Goal: Task Accomplishment & Management: Use online tool/utility

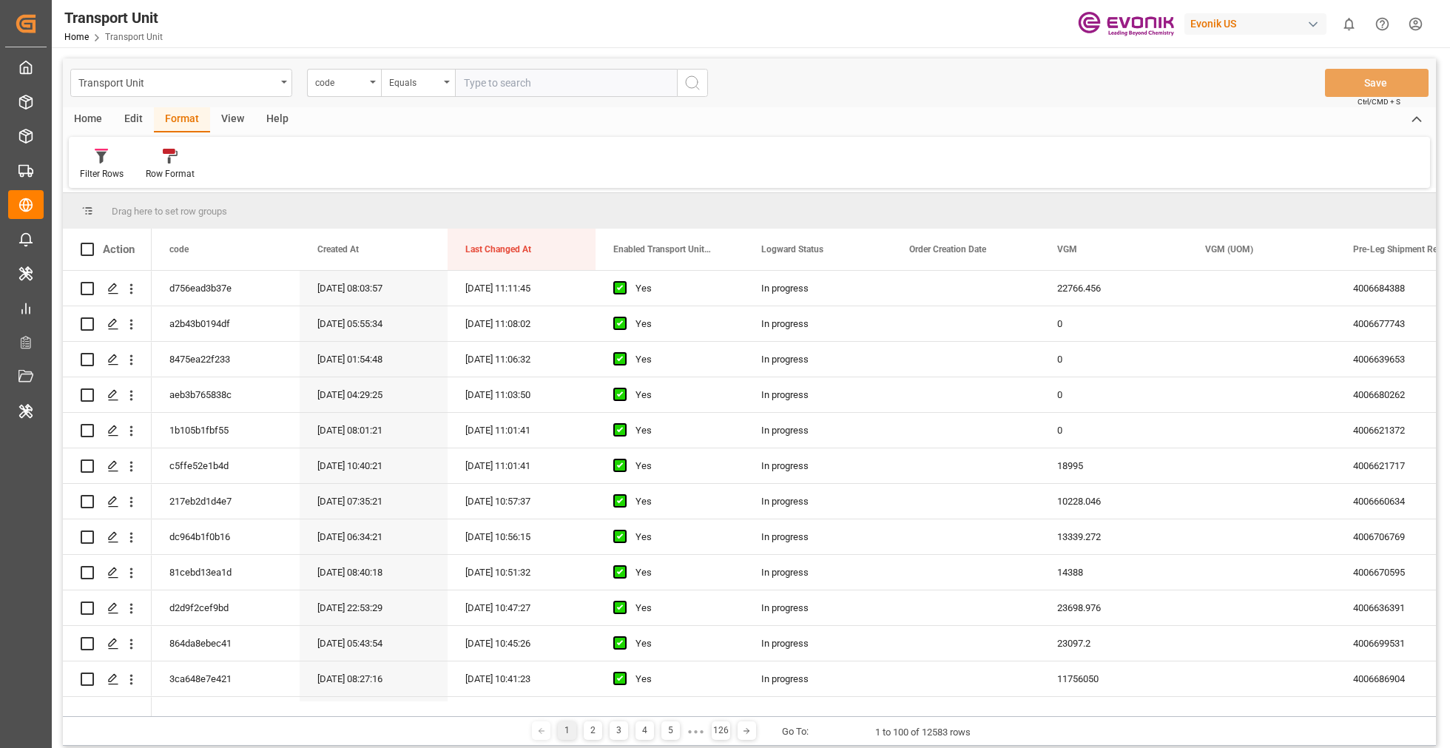
click at [1212, 24] on div "Evonik US" at bounding box center [1255, 23] width 142 height 21
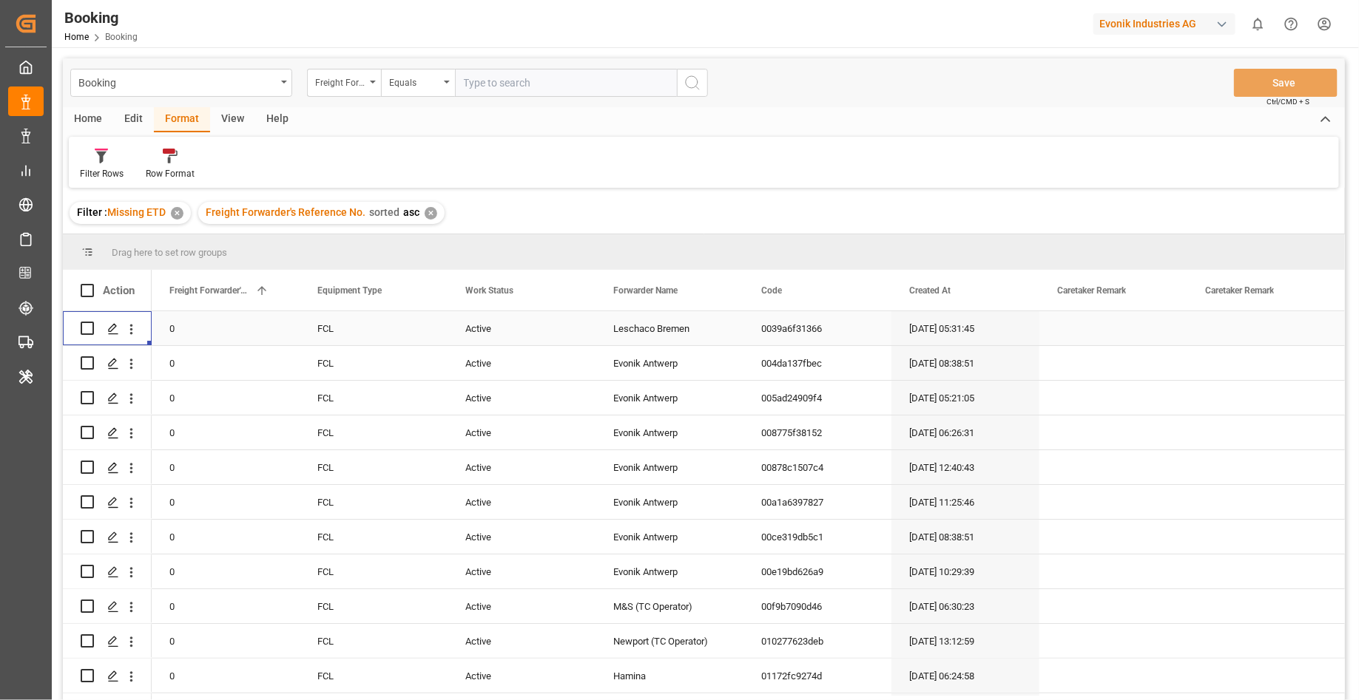
click at [1138, 20] on div "Evonik Industries AG" at bounding box center [1164, 23] width 142 height 21
type input "evonik ind"
click at [1189, 105] on div "EV Evonik Industries AG EvonikIn-6LLN" at bounding box center [1167, 100] width 252 height 33
click at [433, 213] on div "✕" at bounding box center [430, 213] width 13 height 13
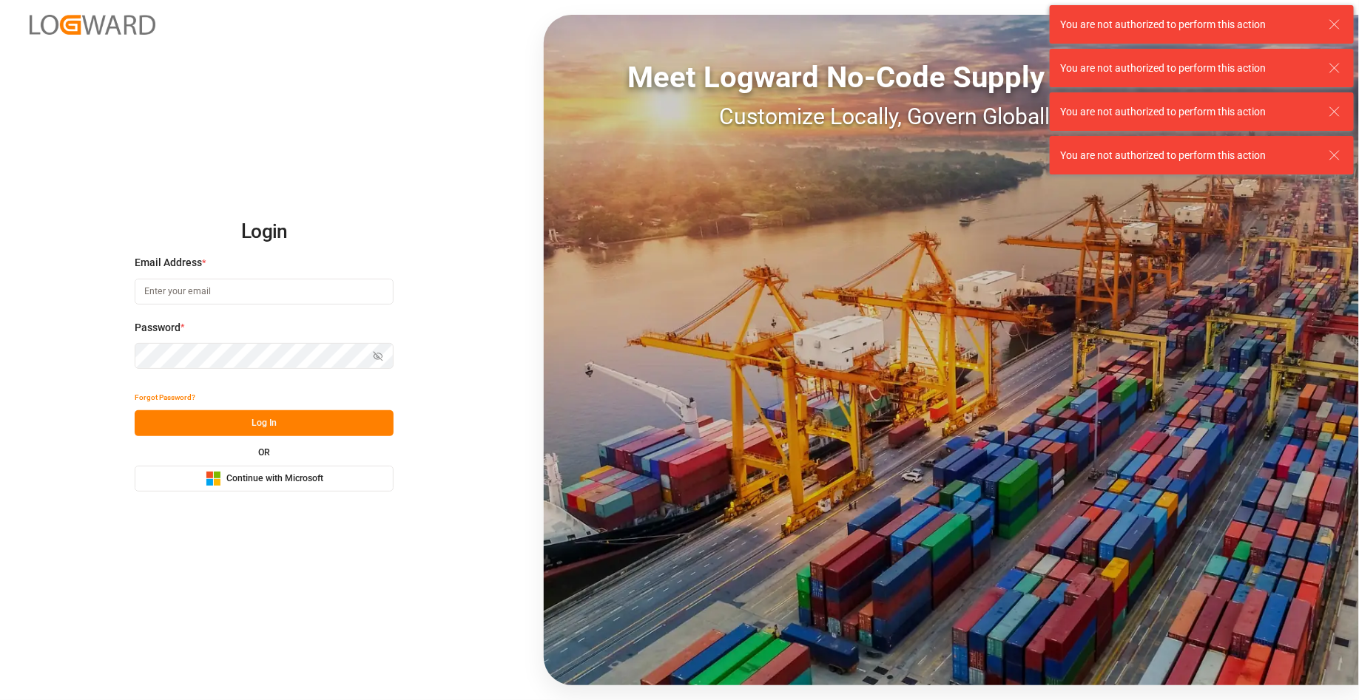
click at [342, 486] on button "Microsoft Logo Continue with Microsoft" at bounding box center [264, 479] width 259 height 26
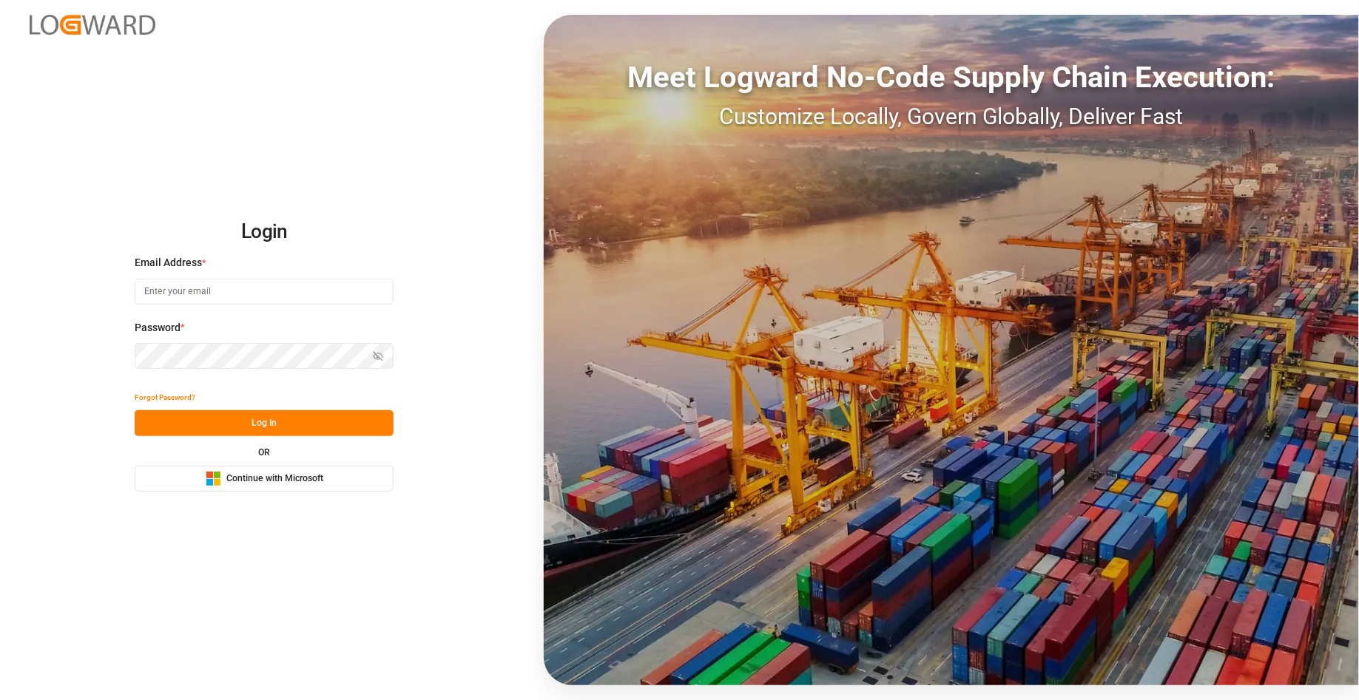
click at [334, 475] on button "Microsoft Logo Continue with Microsoft" at bounding box center [264, 479] width 259 height 26
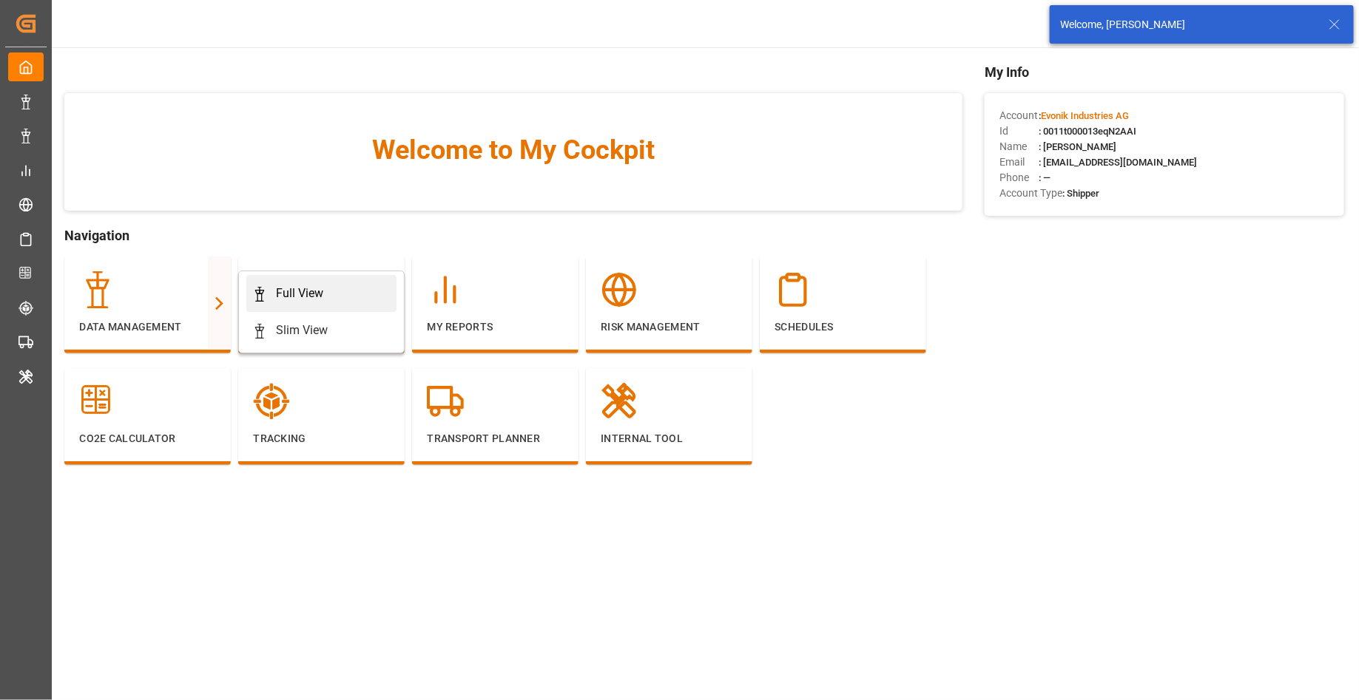
click at [322, 297] on div "Full View" at bounding box center [299, 294] width 47 height 18
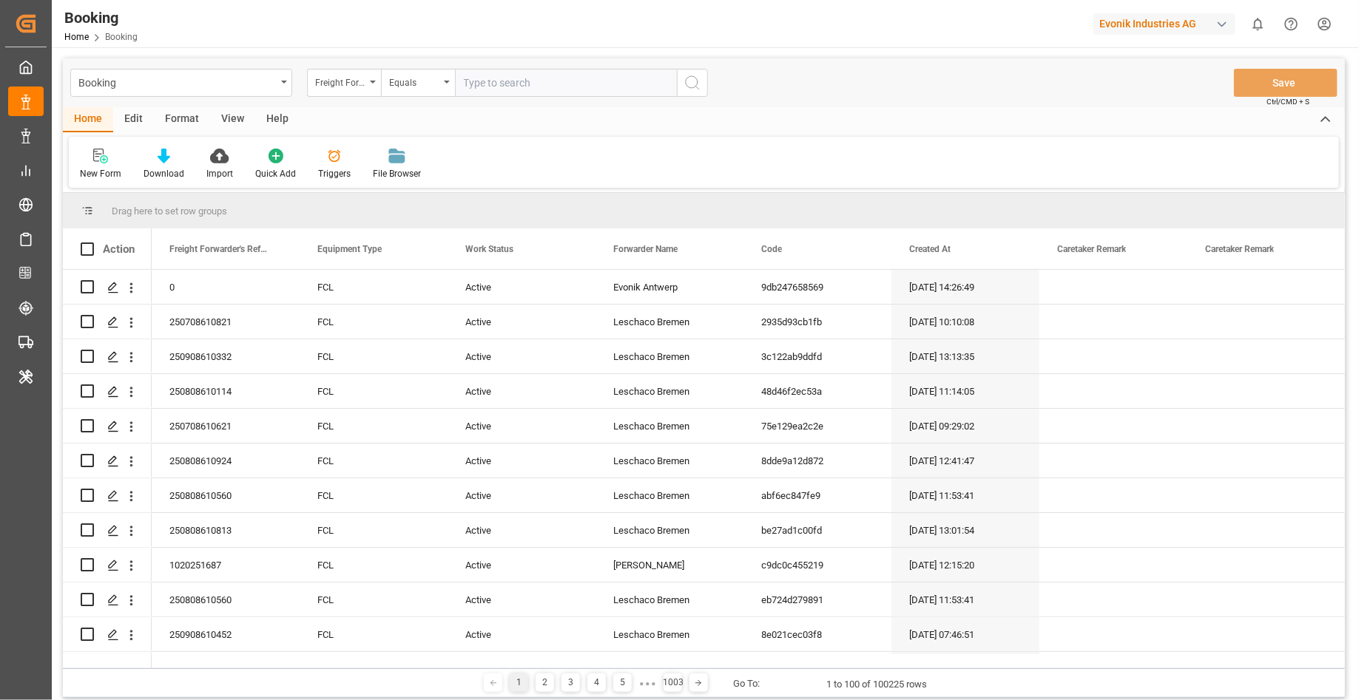
click at [186, 128] on div "Format" at bounding box center [182, 119] width 56 height 25
click at [110, 158] on div at bounding box center [102, 156] width 44 height 16
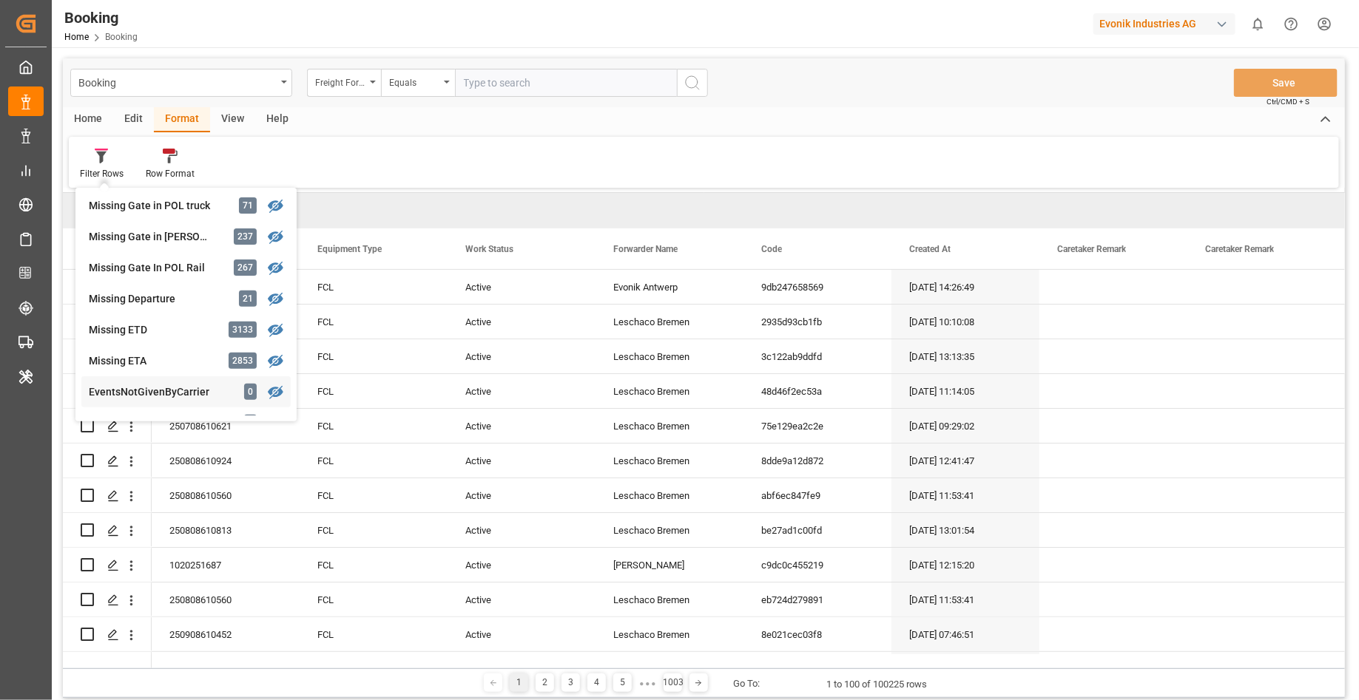
scroll to position [283, 0]
click at [414, 160] on div "Filter Rows GHM Tracking 2878 Karl gross 0 Evonik3rdParty 0 Business Line to be…" at bounding box center [704, 162] width 1270 height 51
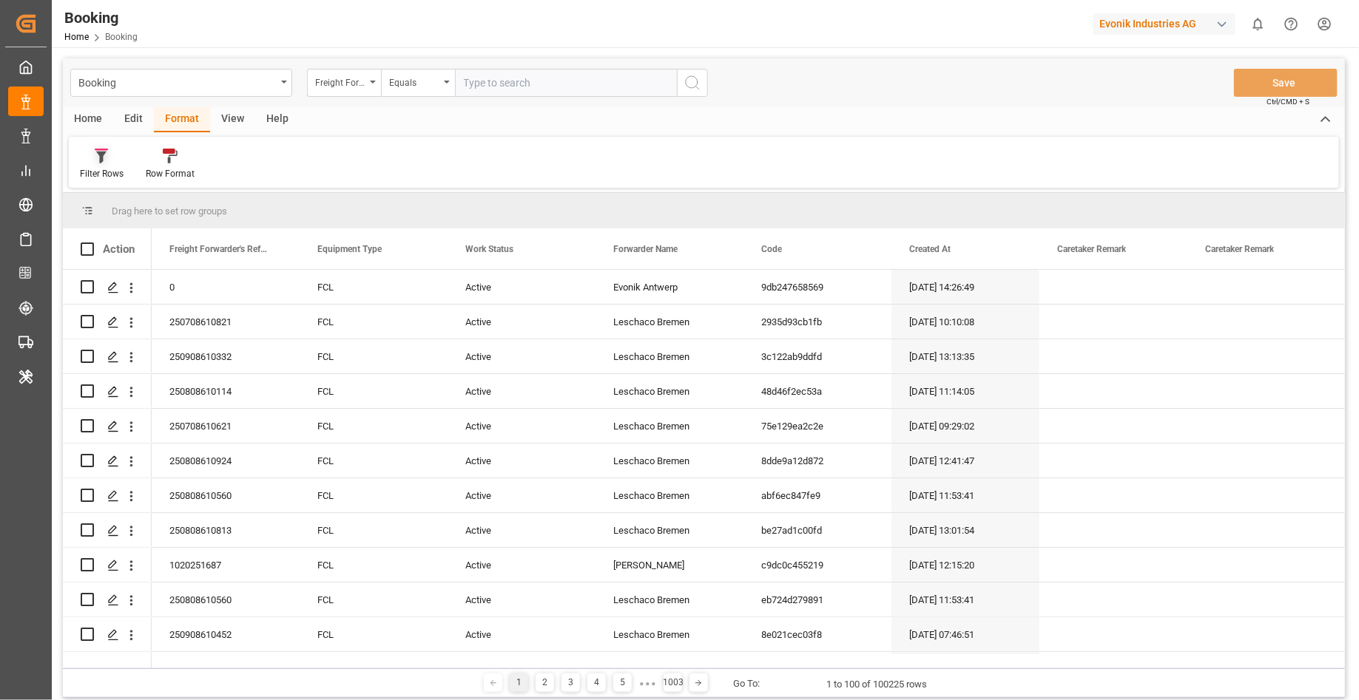
click at [97, 161] on icon at bounding box center [101, 156] width 13 height 15
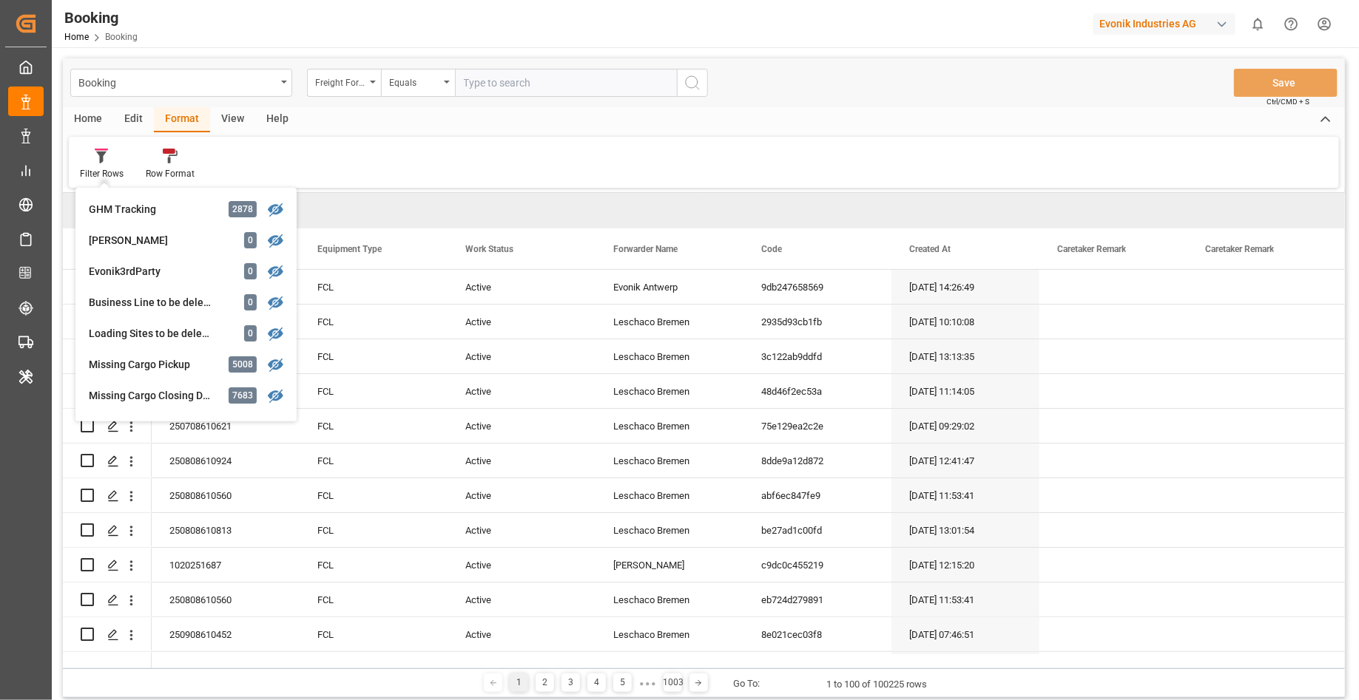
click at [128, 121] on div "Edit" at bounding box center [133, 119] width 41 height 25
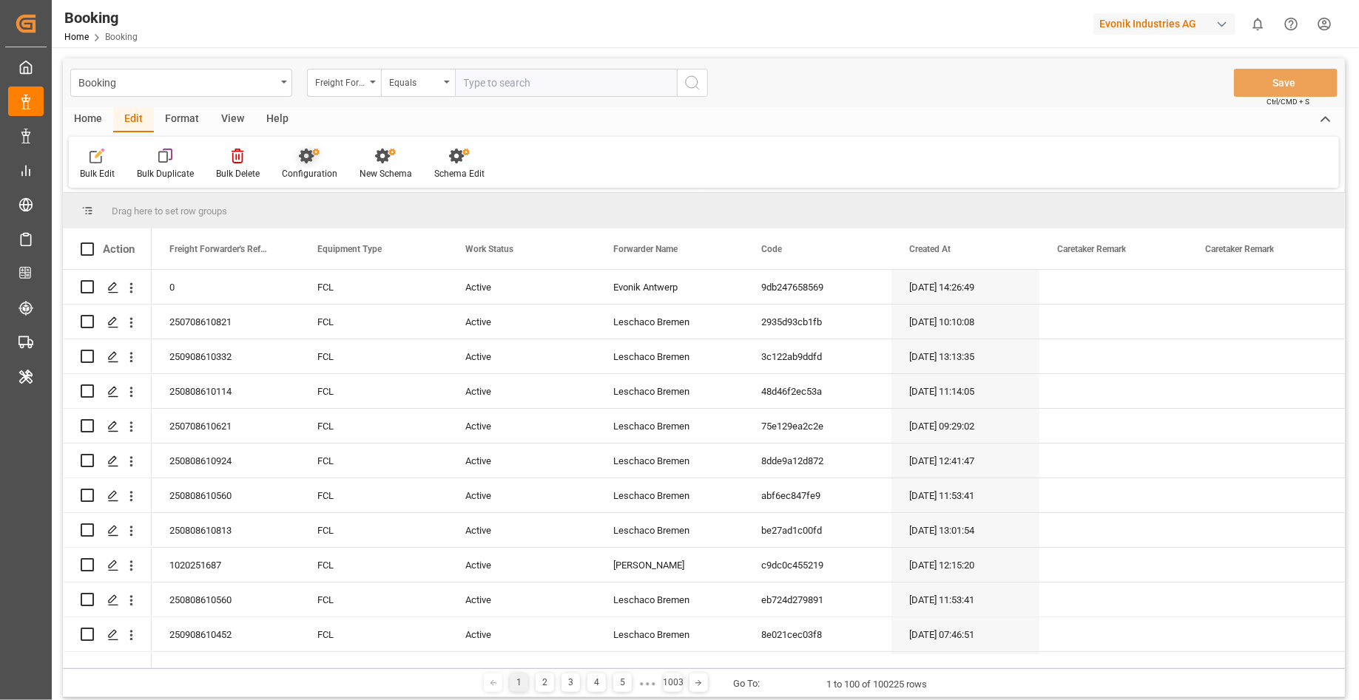
click at [317, 177] on div "Configuration" at bounding box center [309, 173] width 55 height 13
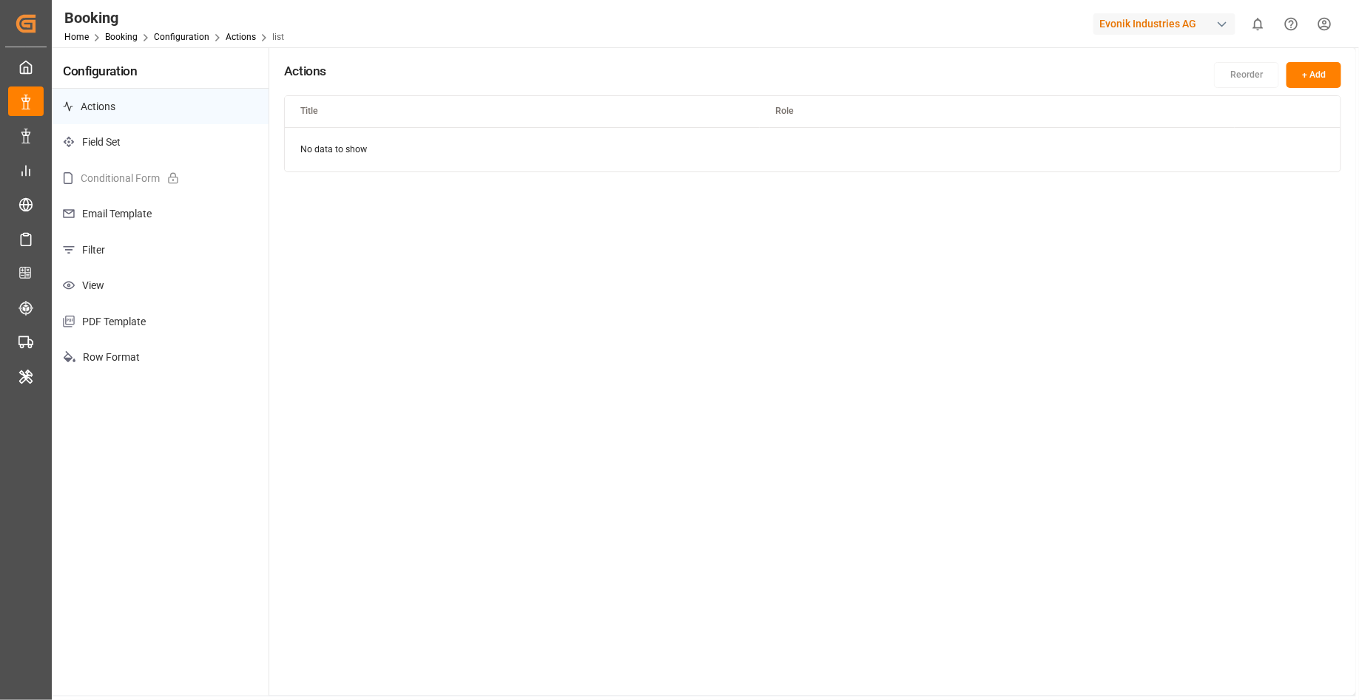
click at [171, 254] on p "Filter" at bounding box center [160, 250] width 217 height 36
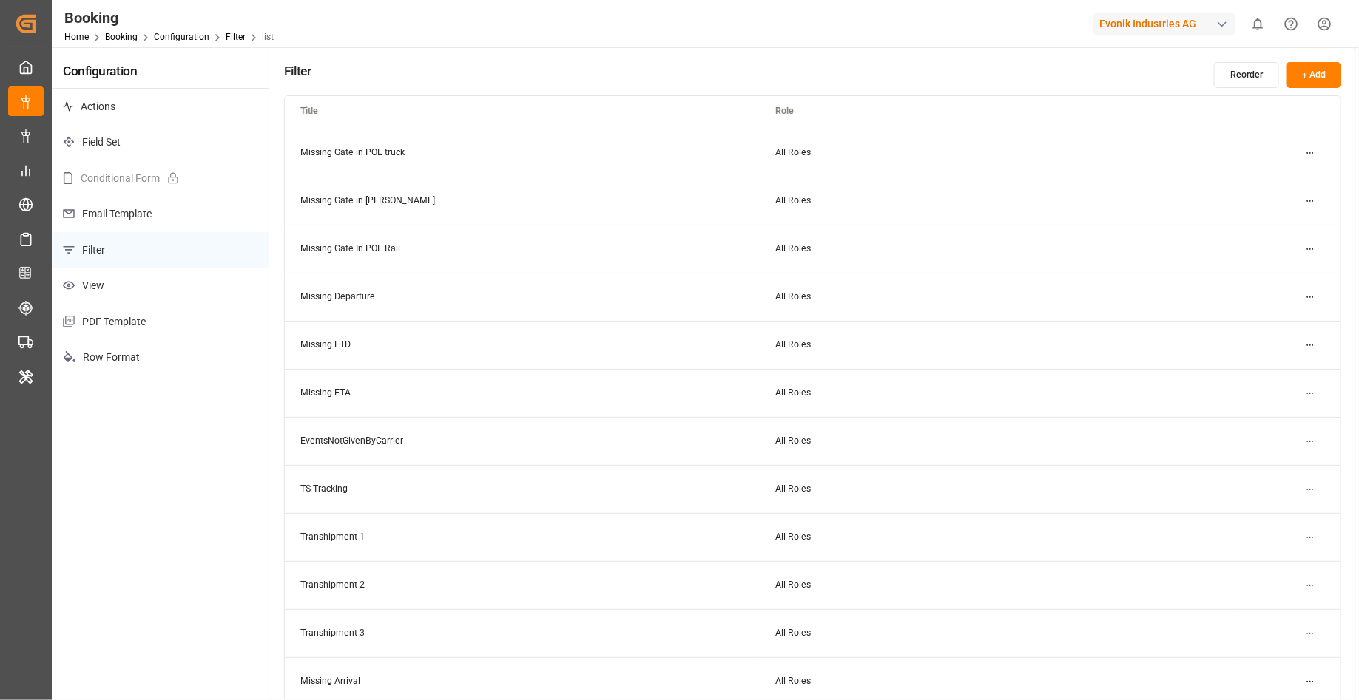
scroll to position [383, 0]
click at [1306, 344] on html "Created by potrace 1.15, written by Peter Selinger 2001-2017 Created by potrace…" at bounding box center [679, 350] width 1359 height 700
click at [1287, 368] on div "Edit" at bounding box center [1284, 373] width 76 height 21
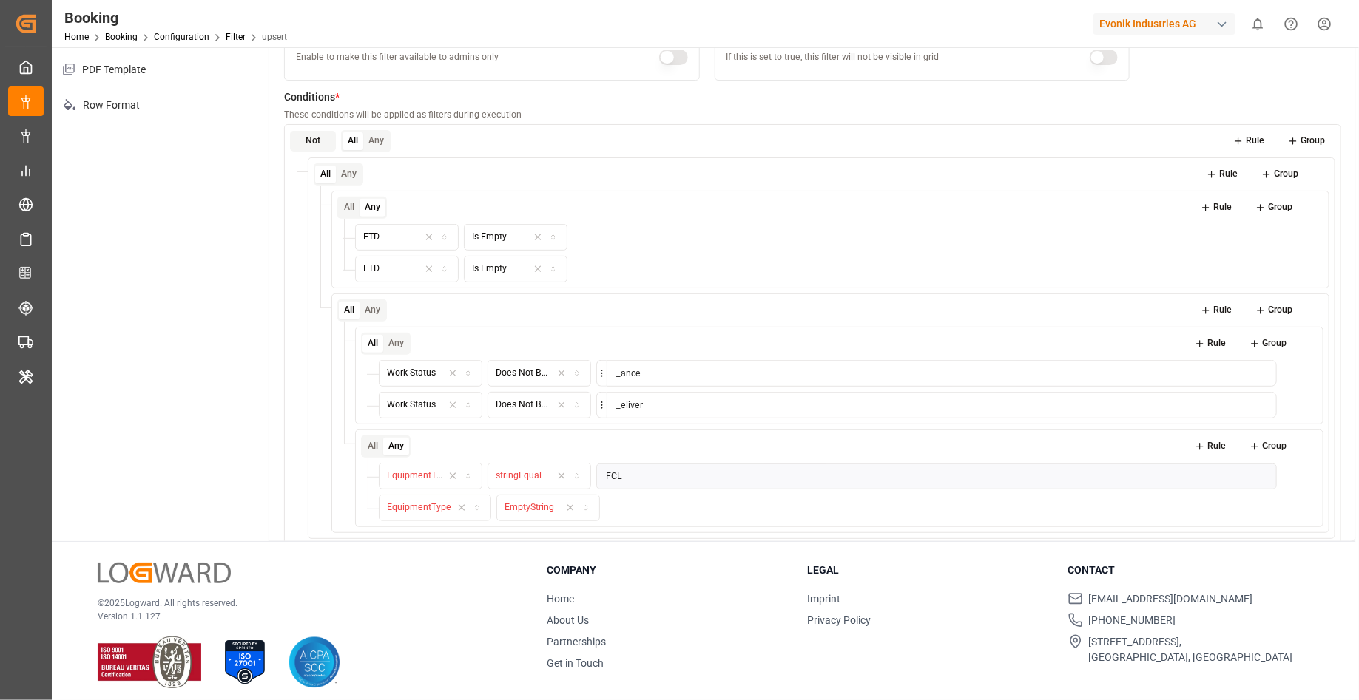
click at [1261, 140] on button "Rule" at bounding box center [1248, 141] width 53 height 21
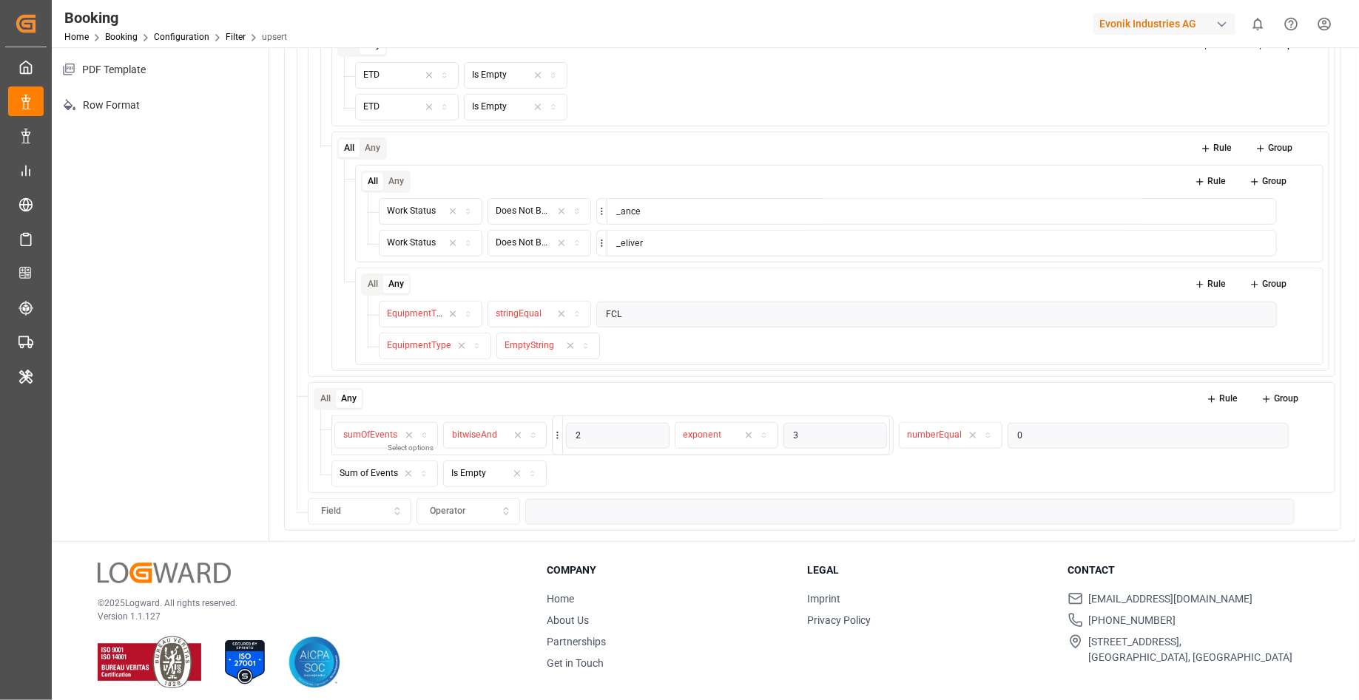
scroll to position [260, 0]
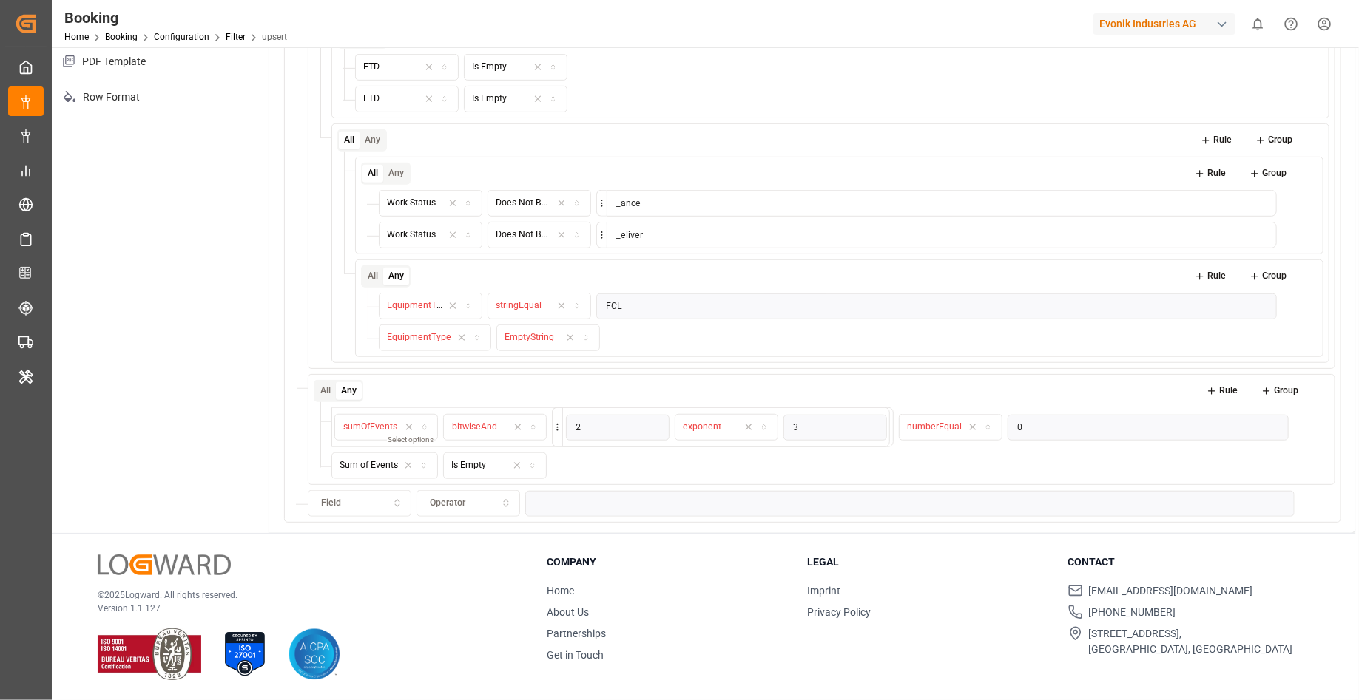
click at [373, 497] on div "Field" at bounding box center [359, 503] width 97 height 13
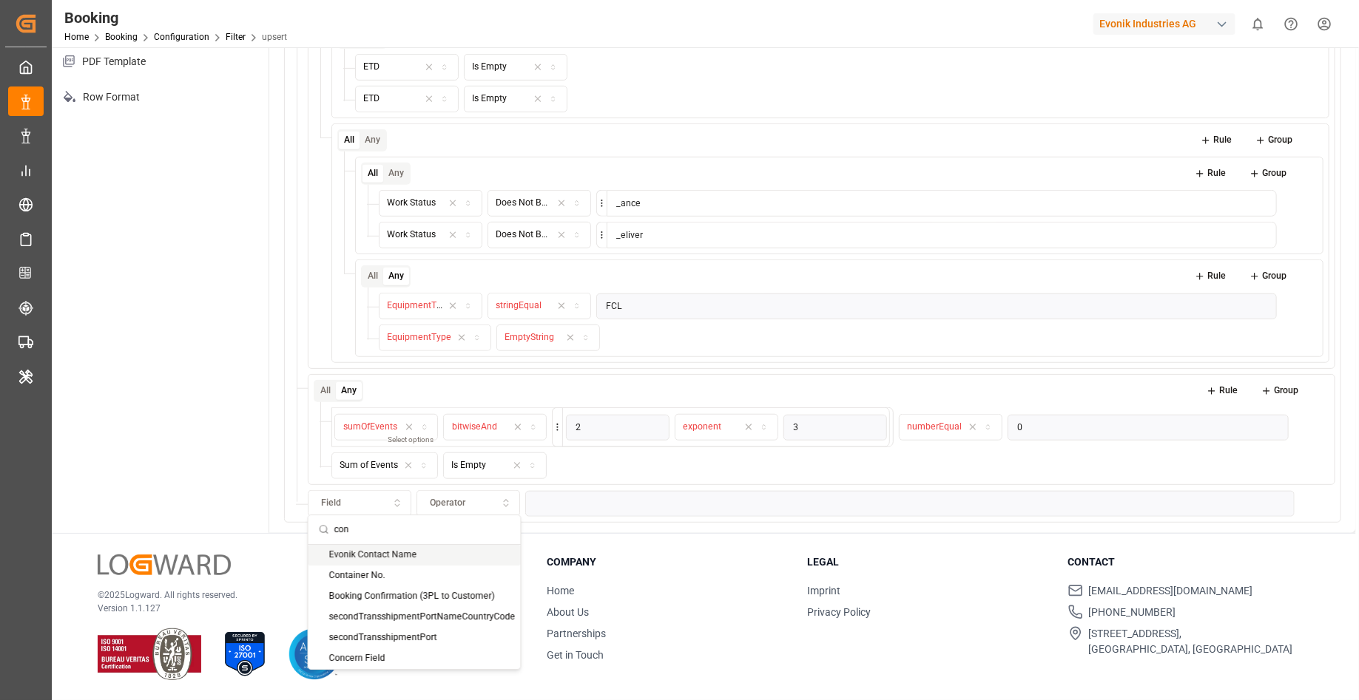
type input "con"
click at [373, 578] on div "Container No." at bounding box center [414, 576] width 212 height 21
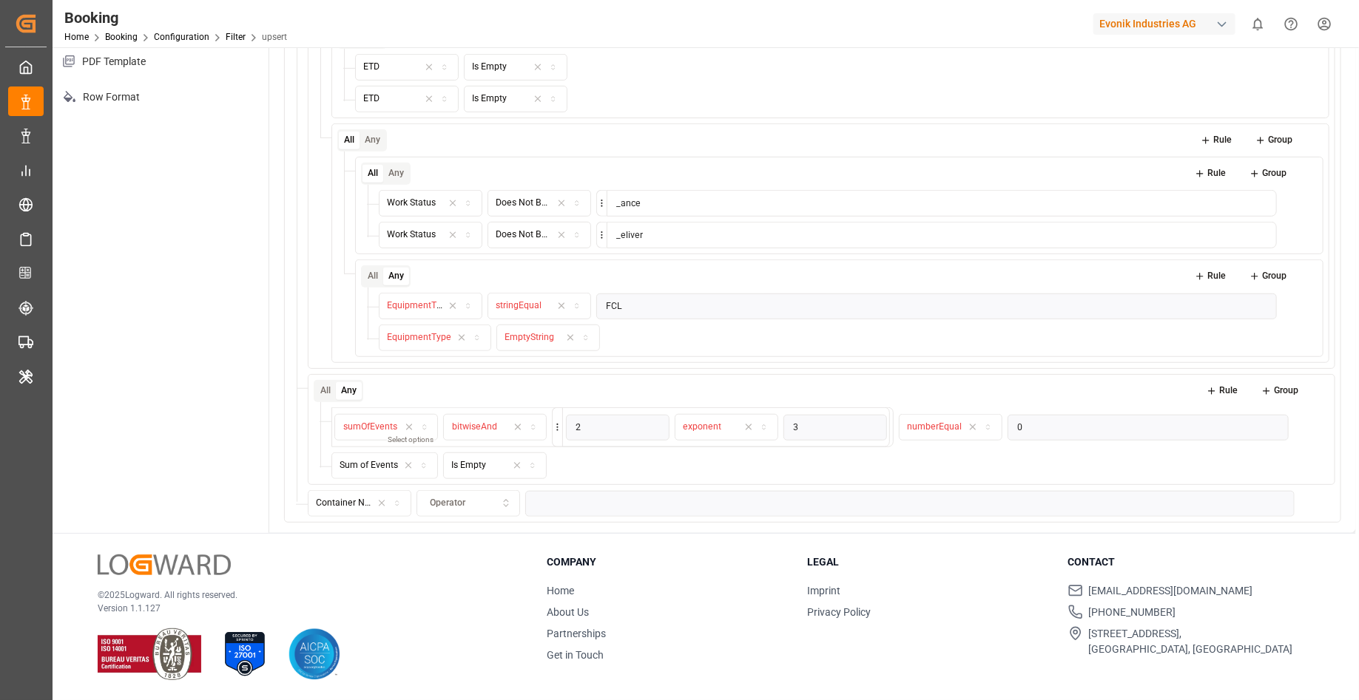
click at [476, 499] on div "Operator" at bounding box center [467, 503] width 97 height 13
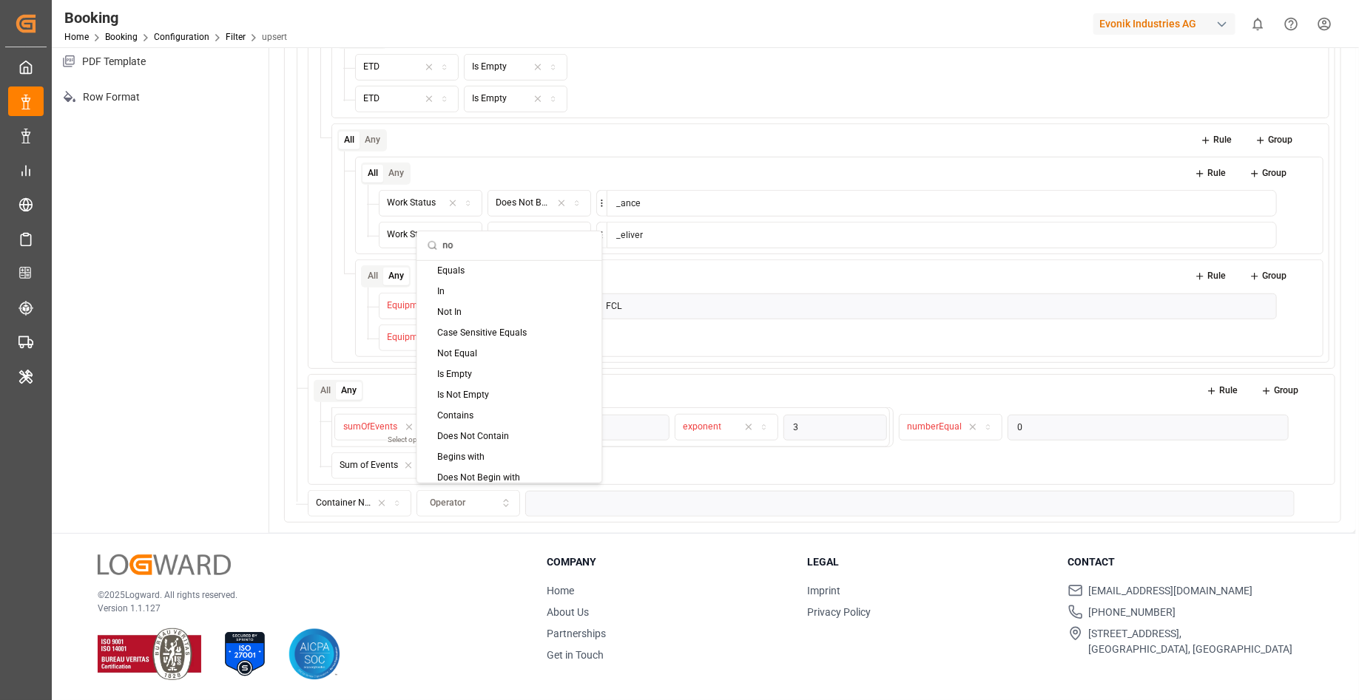
scroll to position [0, 0]
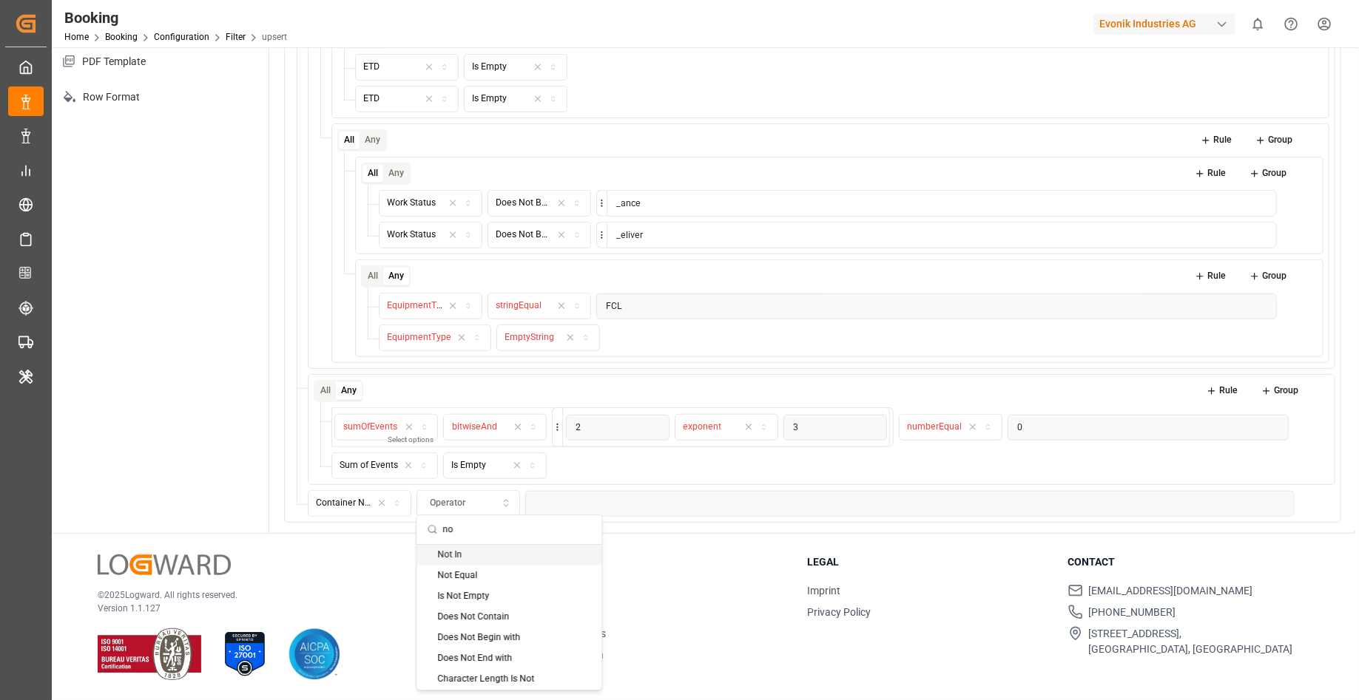
type input "n"
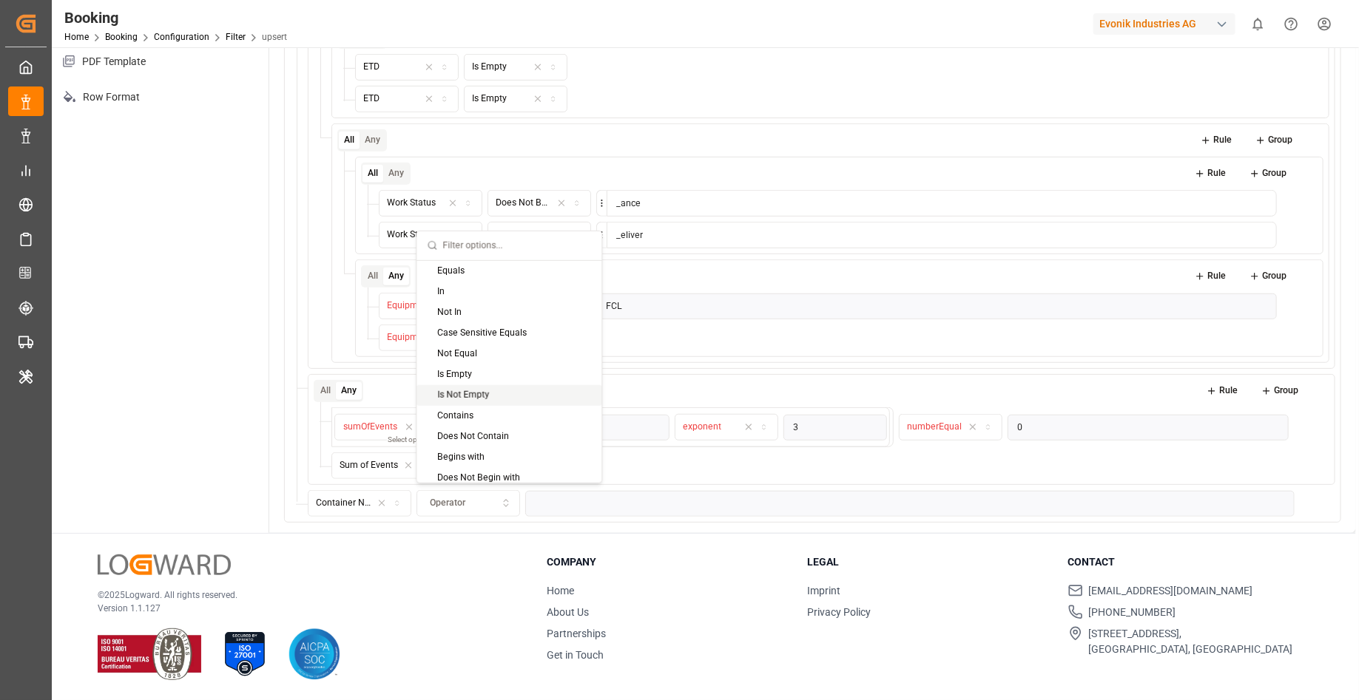
click at [547, 399] on div "Is Not Empty" at bounding box center [509, 395] width 185 height 21
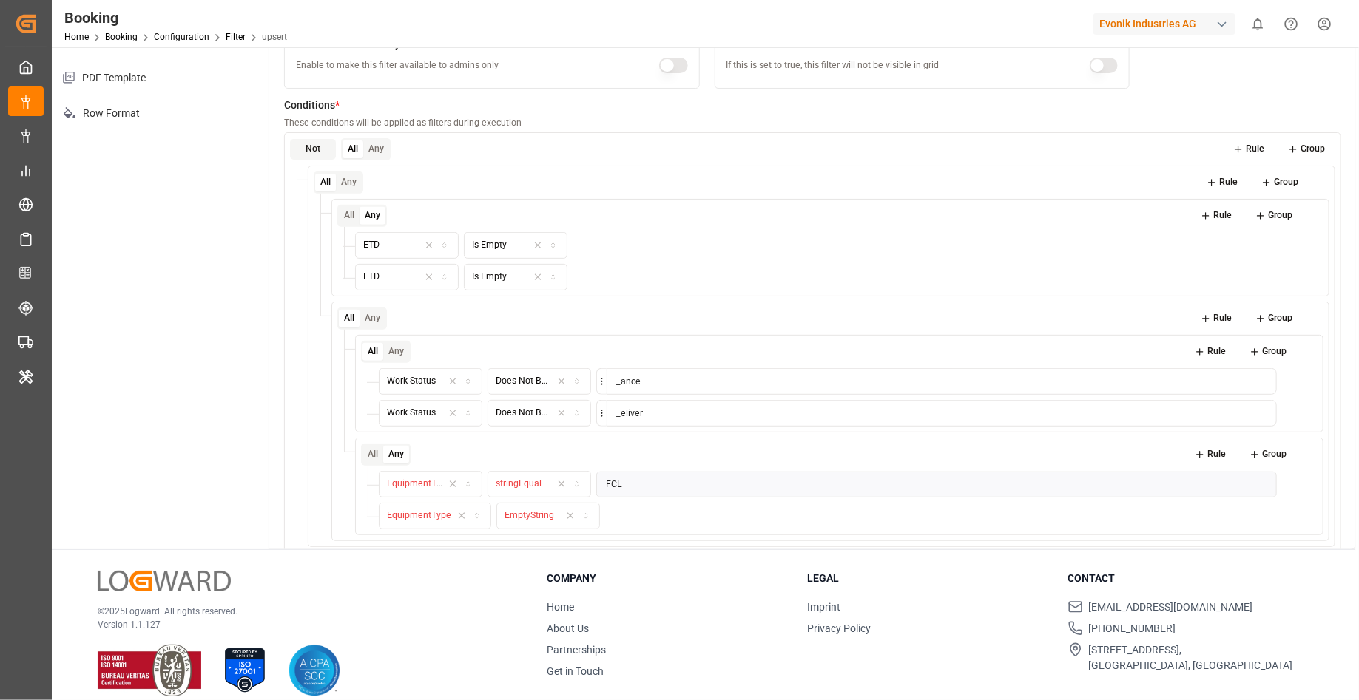
scroll to position [225, 0]
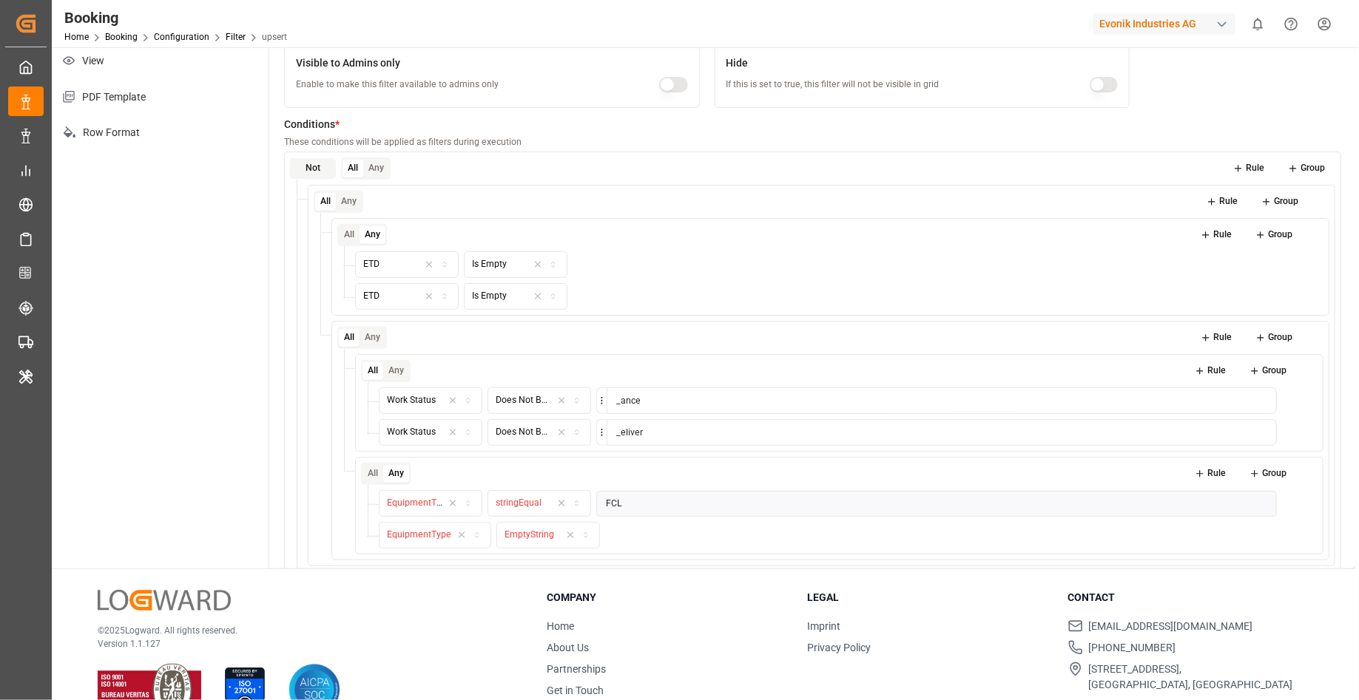
click at [1259, 167] on button "Rule" at bounding box center [1248, 168] width 53 height 21
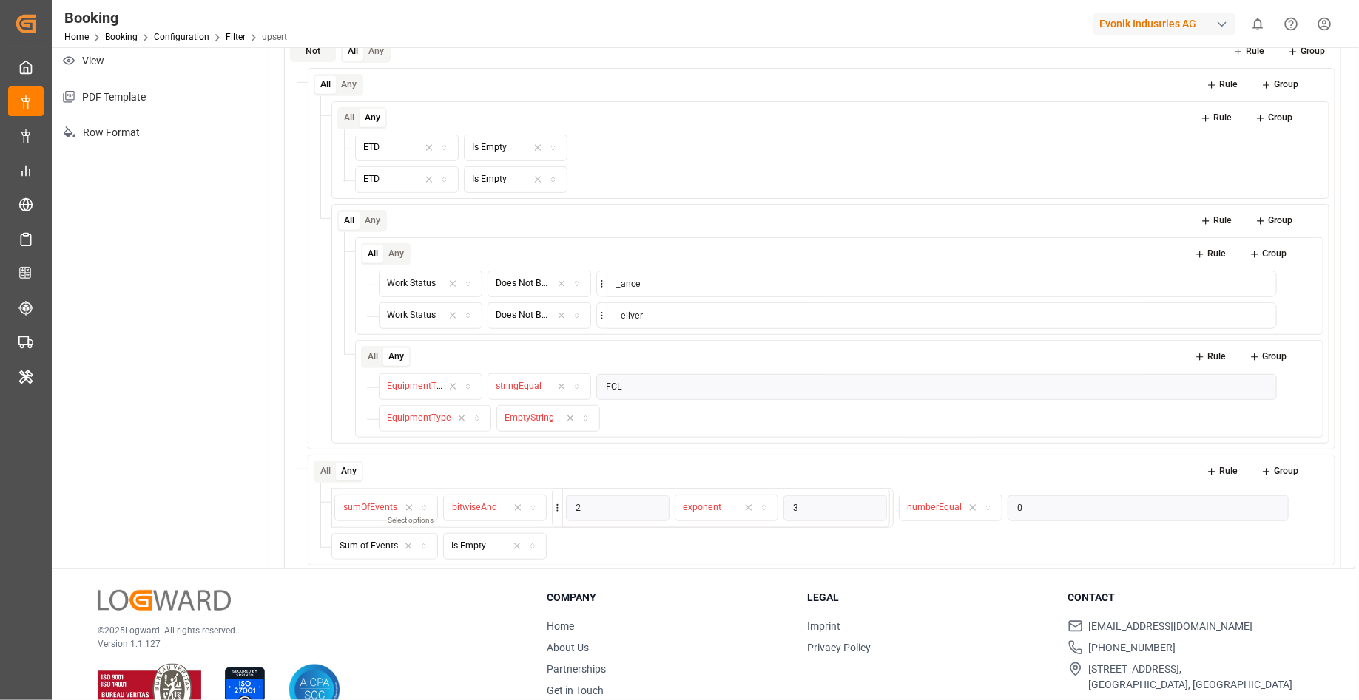
scroll to position [194, 0]
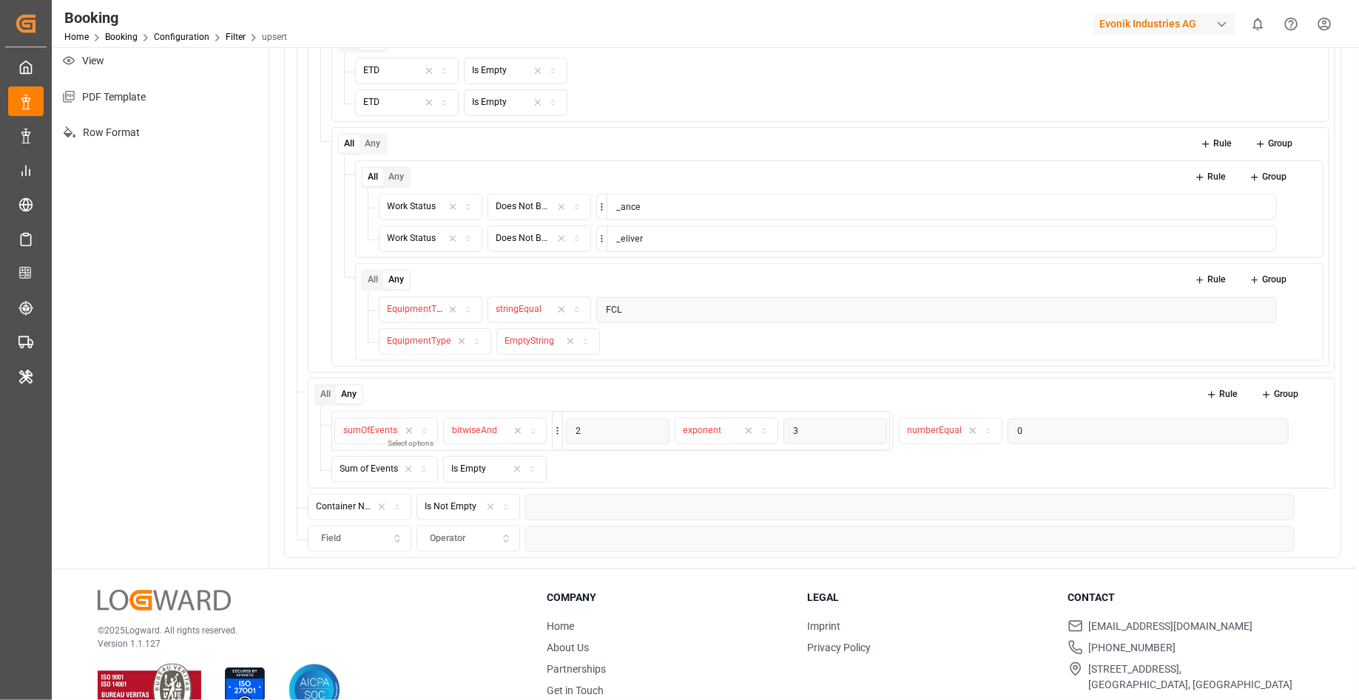
click at [321, 535] on span "Field" at bounding box center [331, 538] width 20 height 13
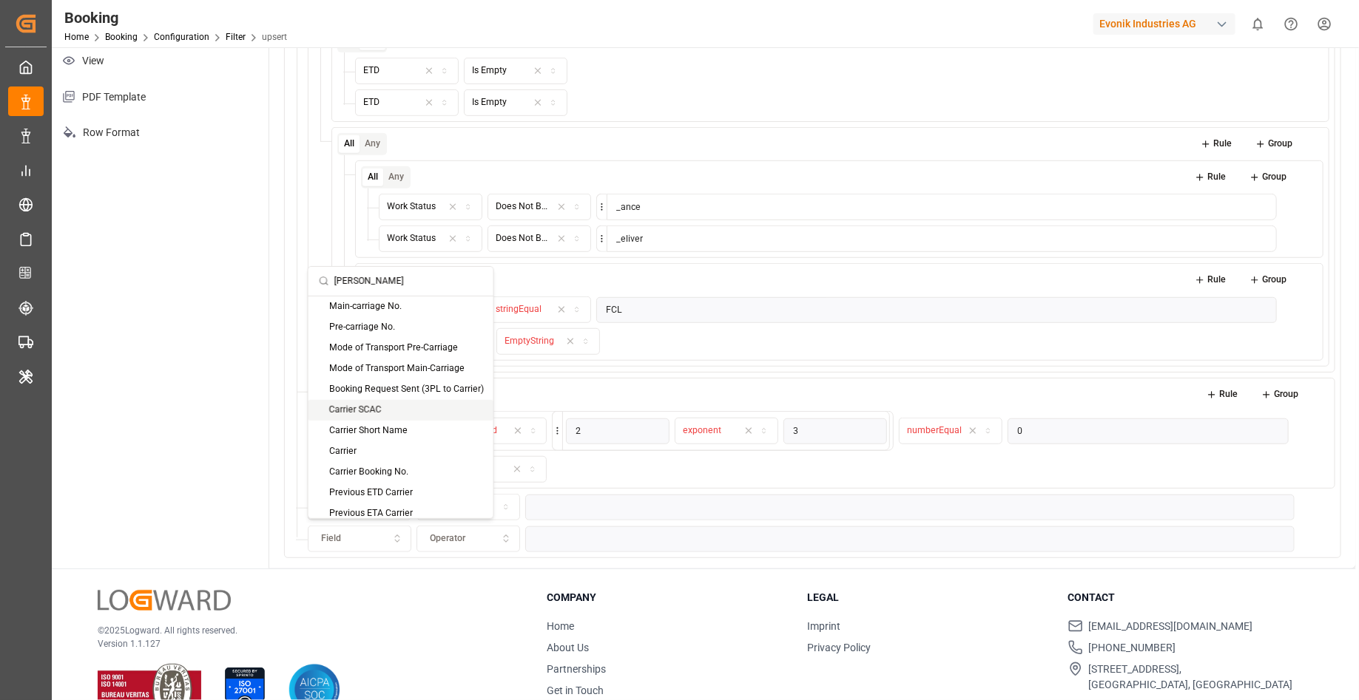
type input "carr"
click at [403, 412] on div "Carrier SCAC" at bounding box center [400, 410] width 185 height 21
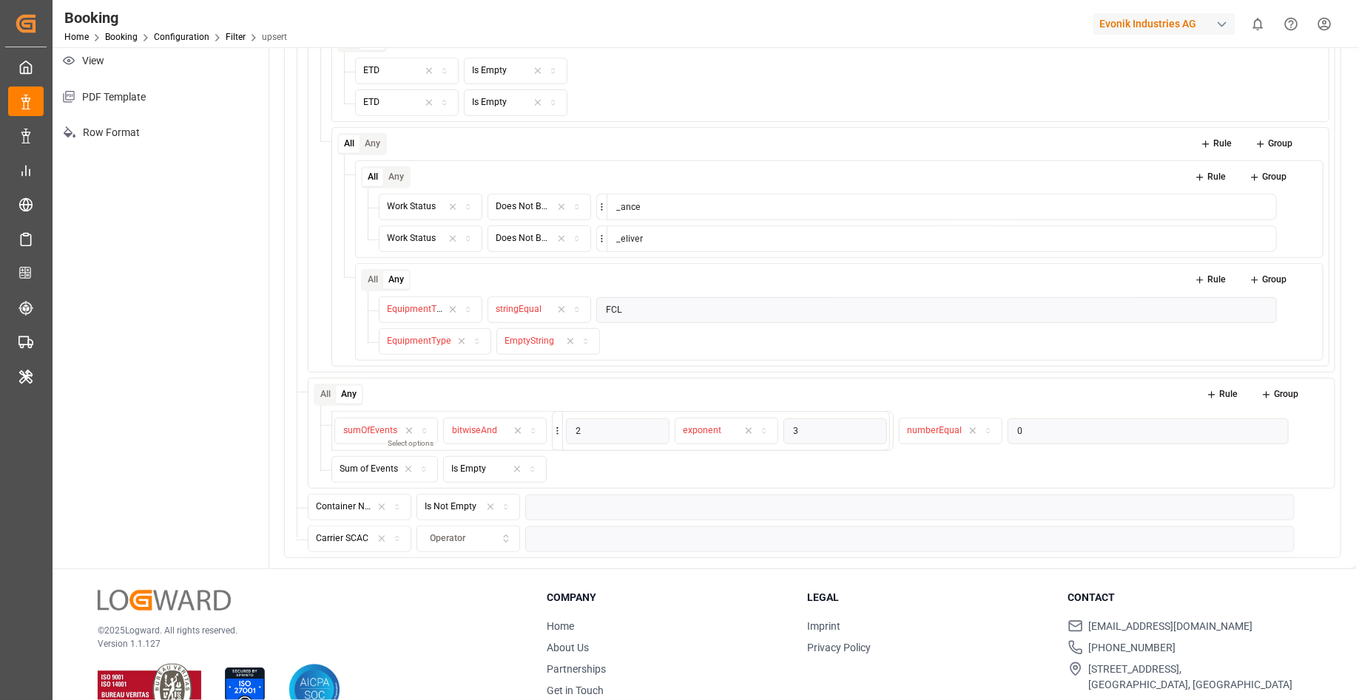
click at [470, 532] on div "Operator" at bounding box center [467, 538] width 97 height 13
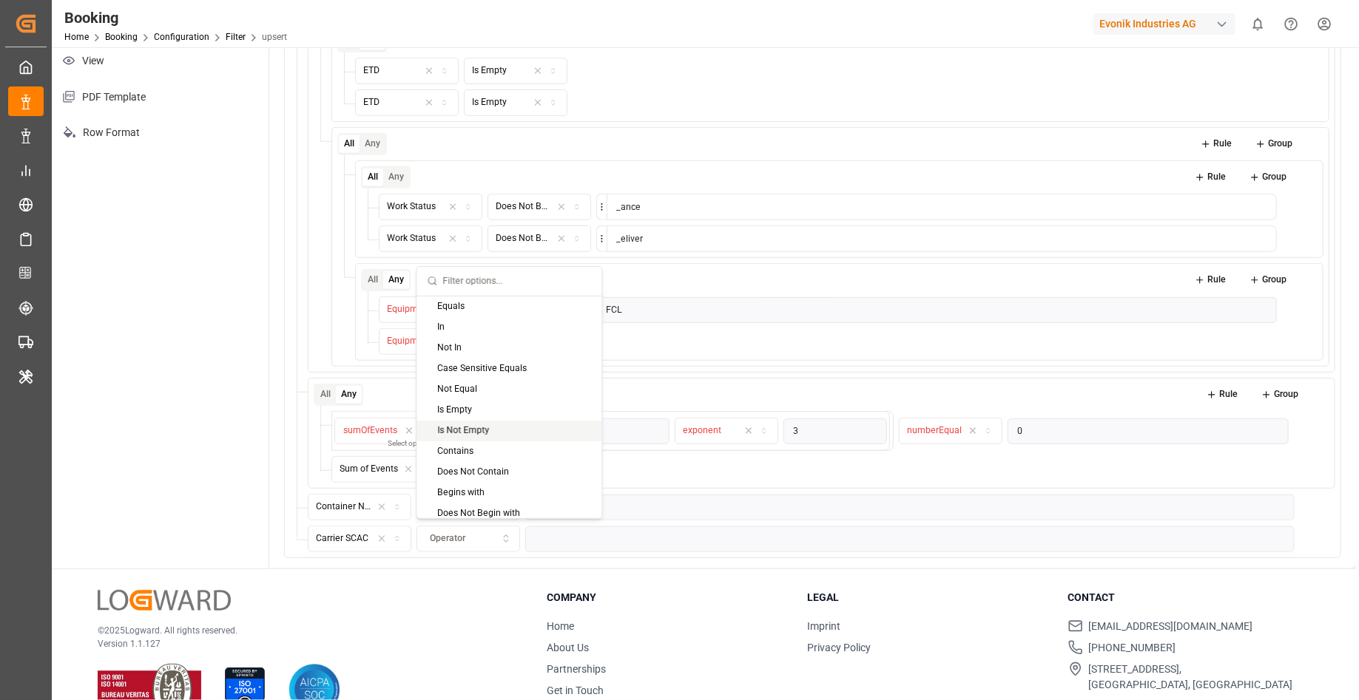
click at [525, 430] on div "Is Not Empty" at bounding box center [509, 431] width 185 height 21
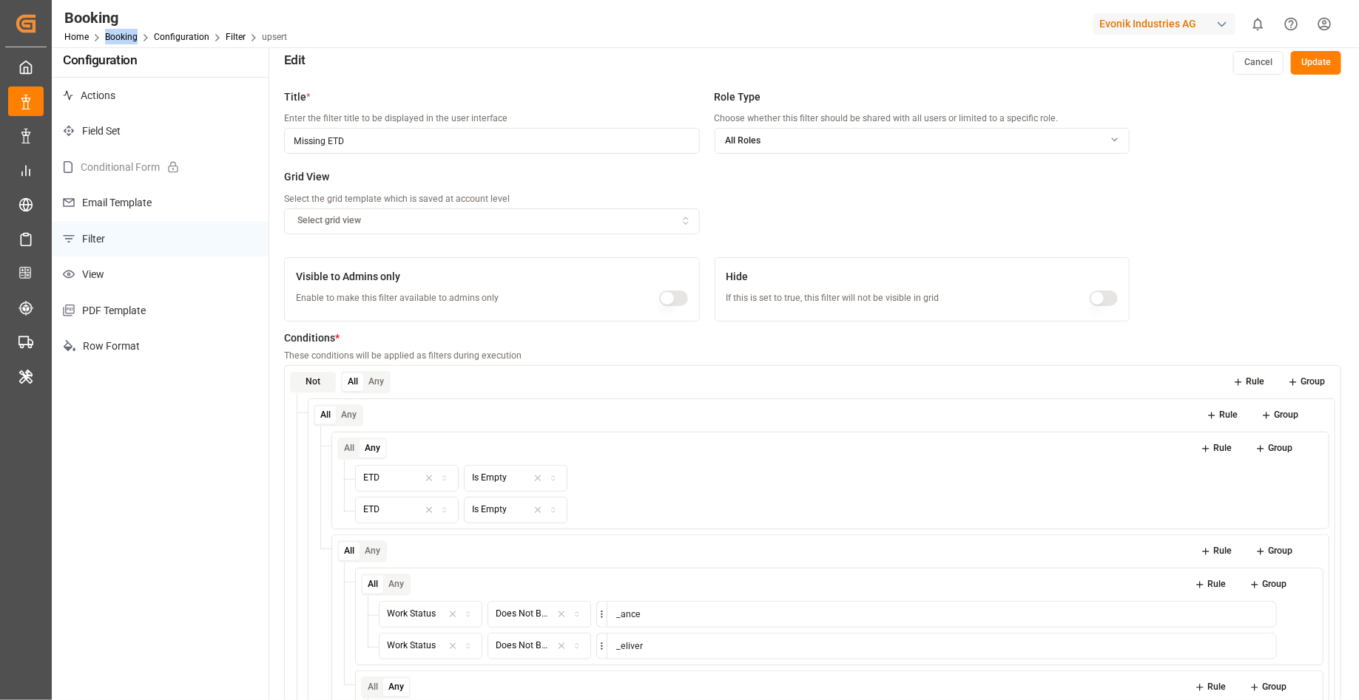
scroll to position [0, 0]
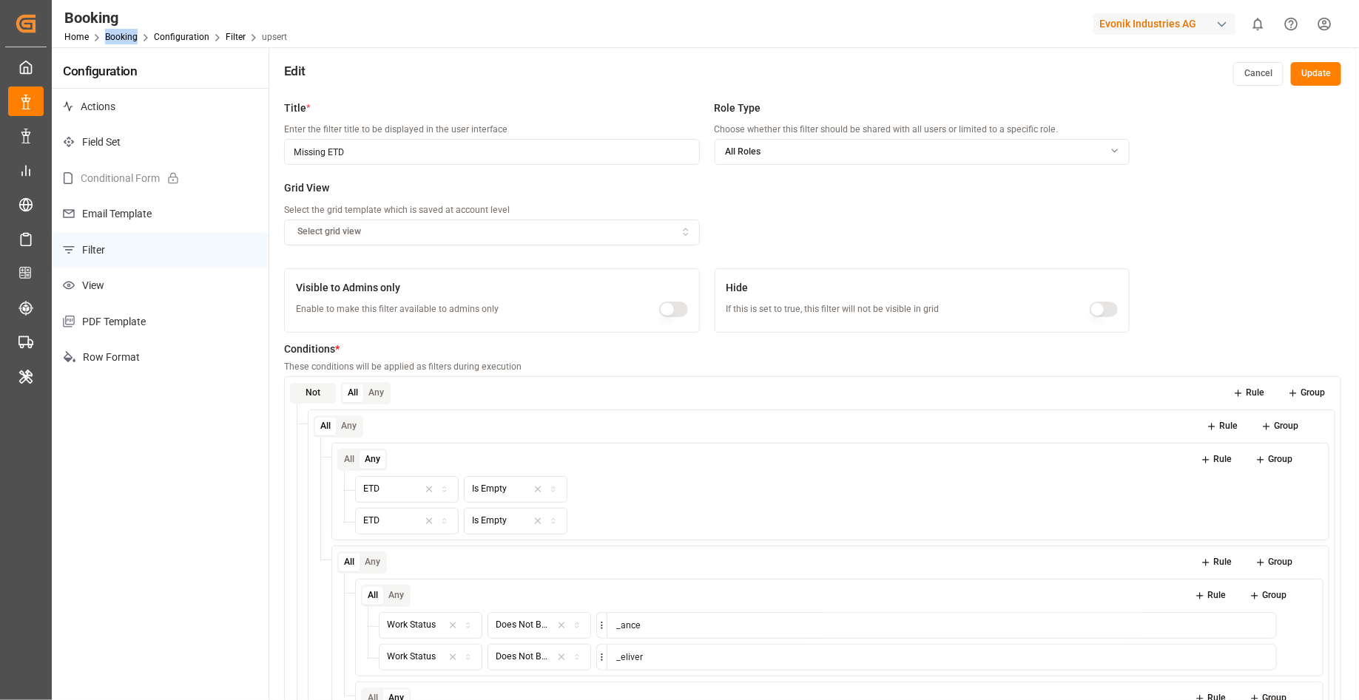
click at [1316, 70] on button "Update" at bounding box center [1316, 74] width 50 height 24
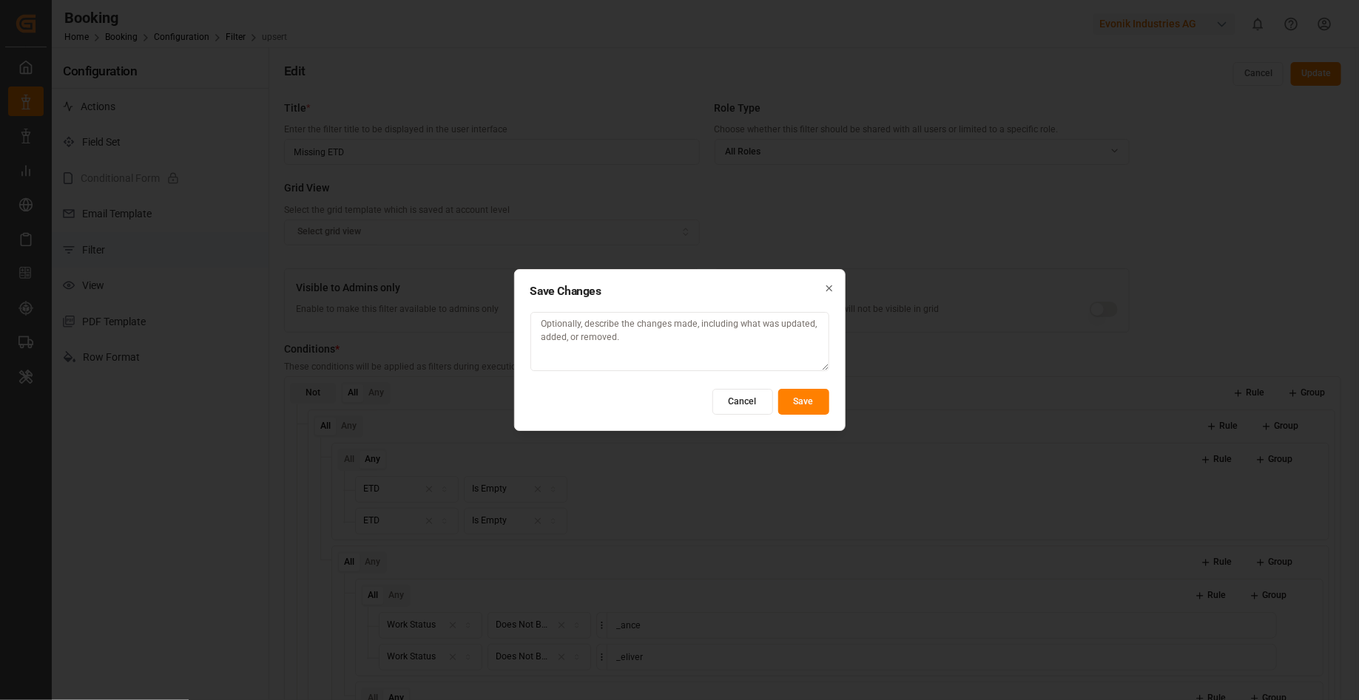
click at [816, 412] on button "Save" at bounding box center [803, 402] width 51 height 26
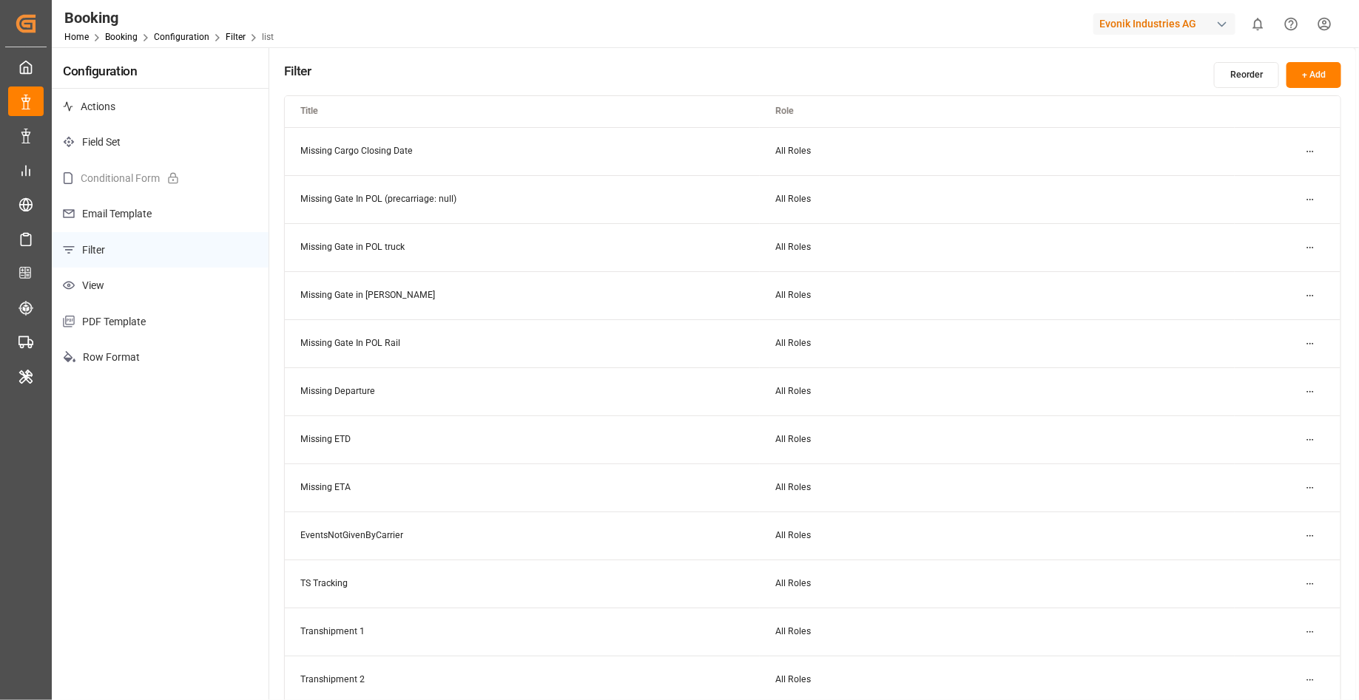
scroll to position [300, 0]
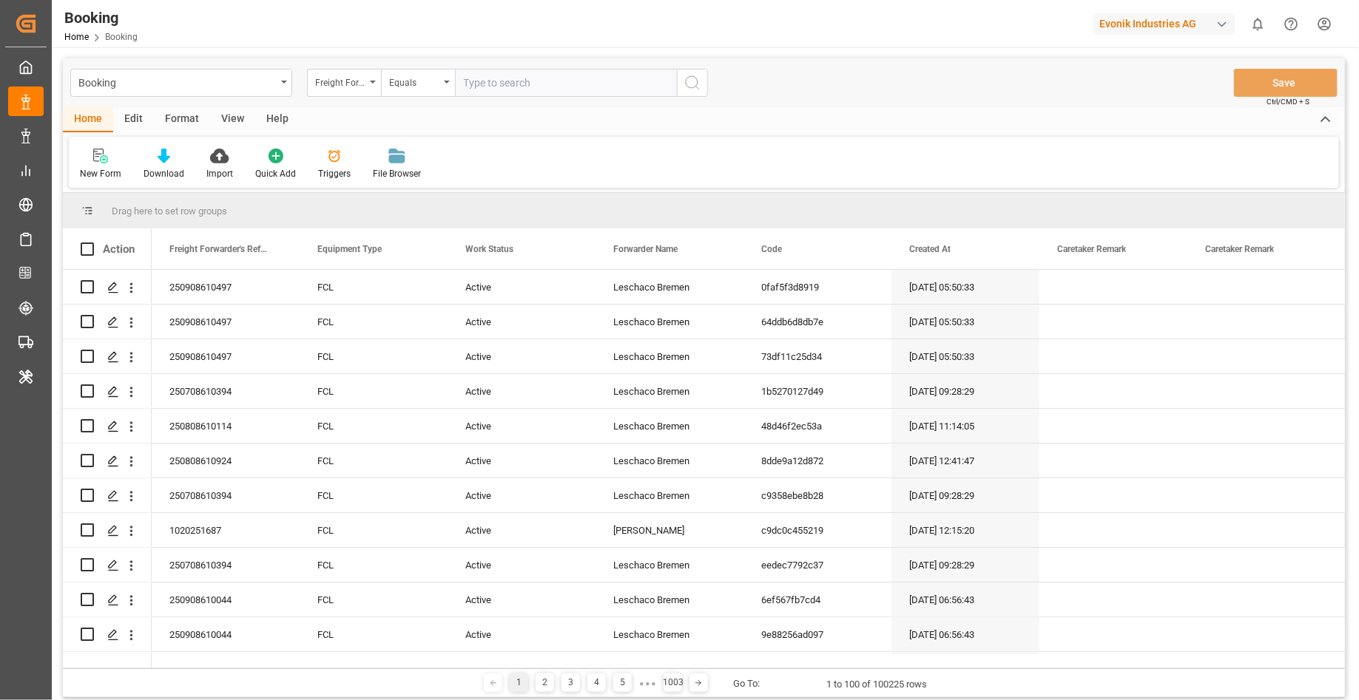
click at [177, 119] on div "Format" at bounding box center [182, 119] width 56 height 25
click at [115, 166] on div "Filter Rows" at bounding box center [102, 164] width 66 height 33
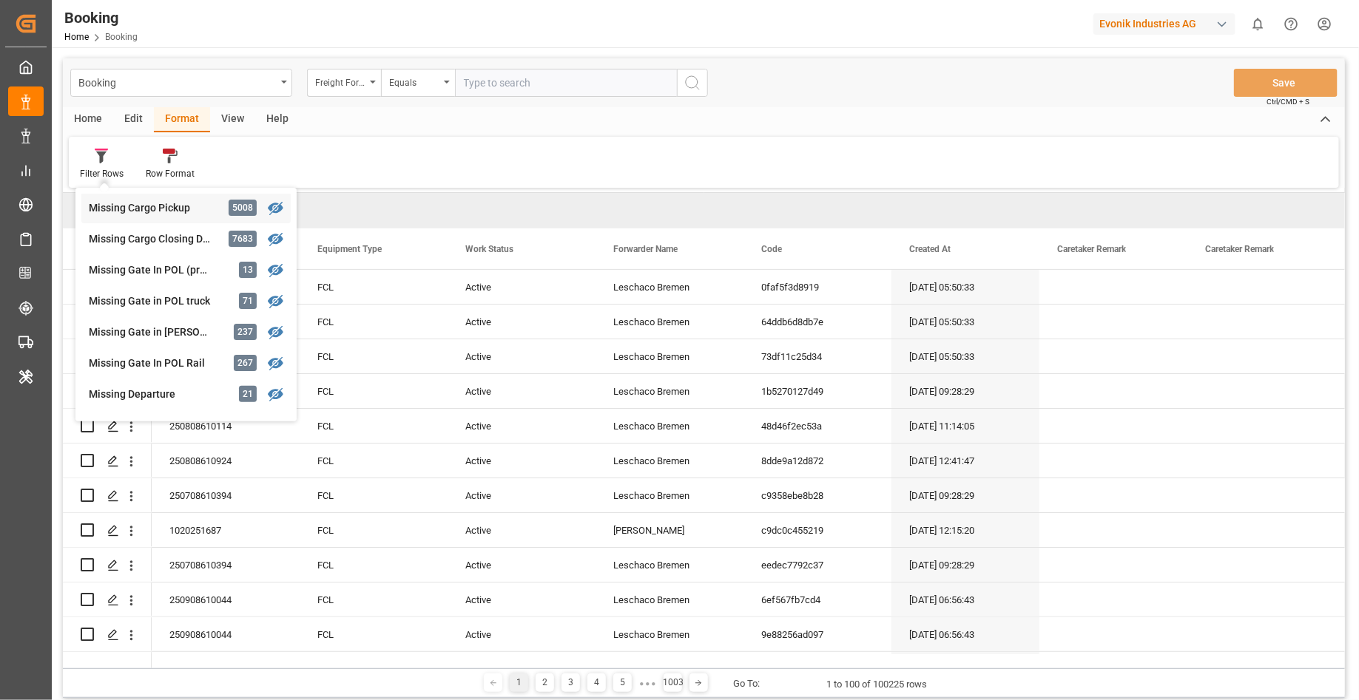
scroll to position [296, 0]
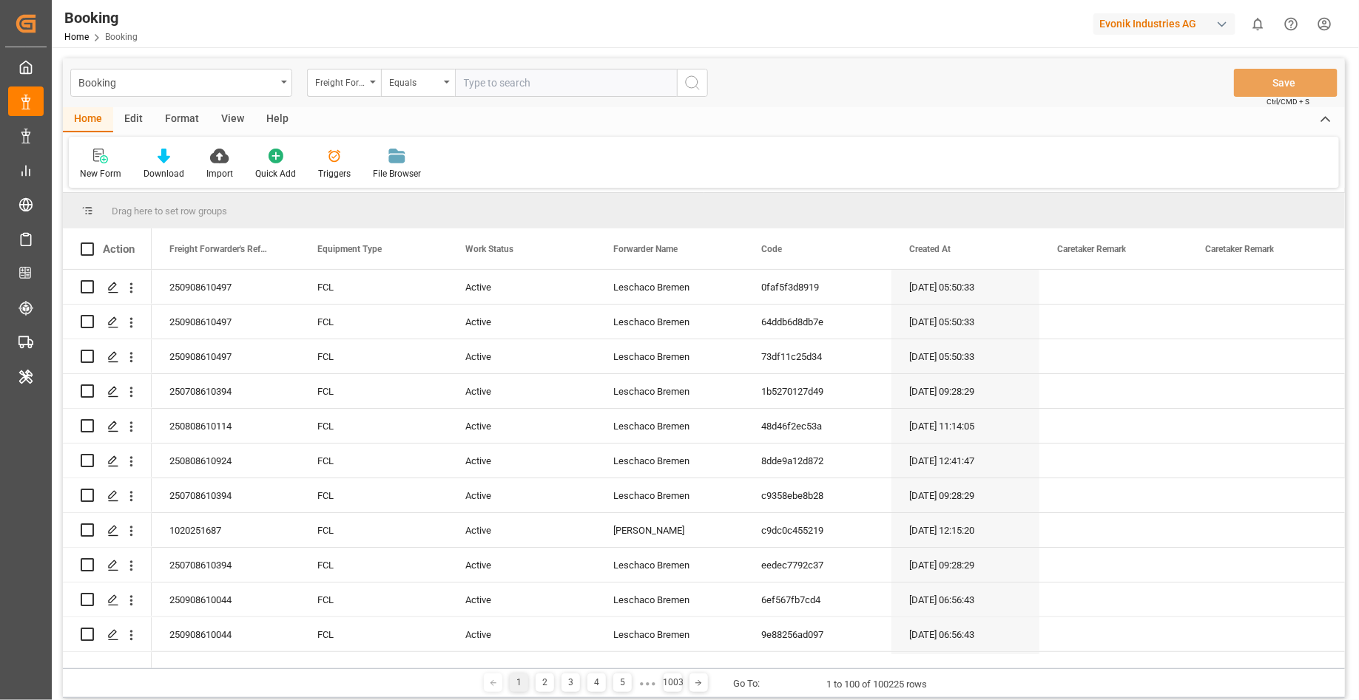
click at [187, 121] on div "Format" at bounding box center [182, 119] width 56 height 25
click at [108, 172] on div "Filter Rows" at bounding box center [102, 173] width 44 height 13
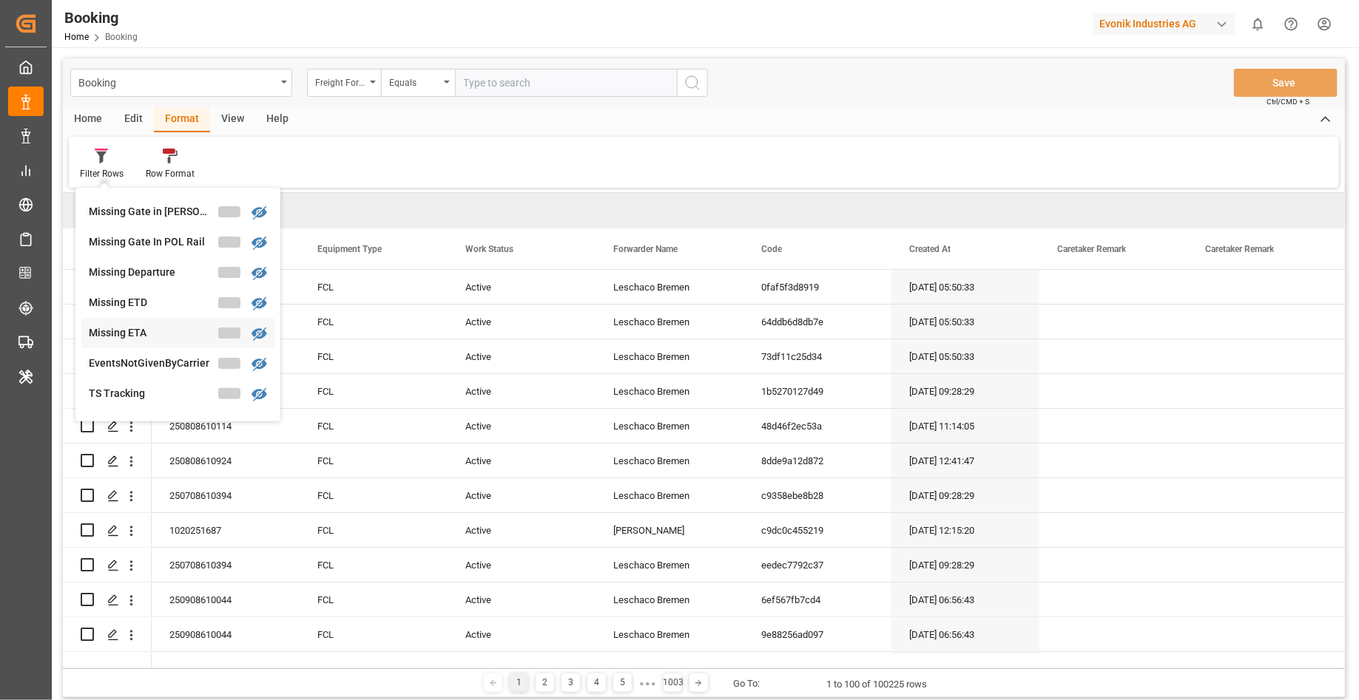
scroll to position [270, 0]
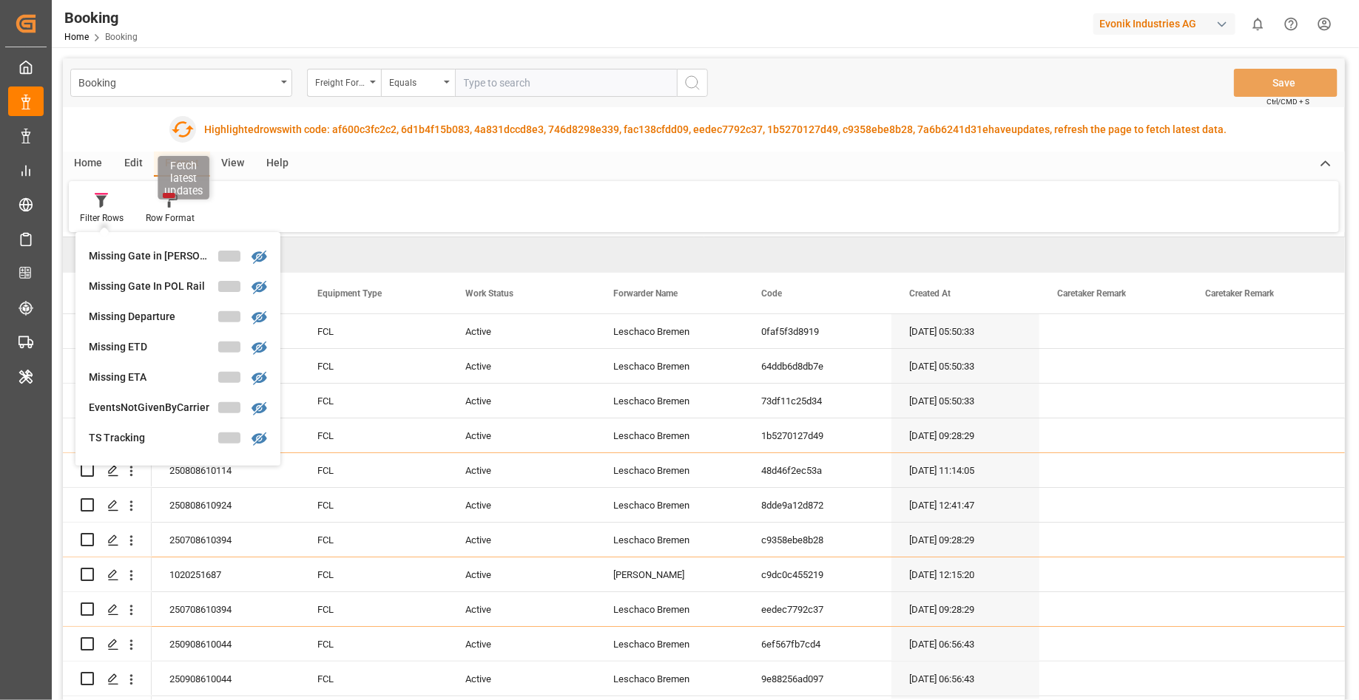
click at [173, 129] on icon "button" at bounding box center [183, 129] width 22 height 16
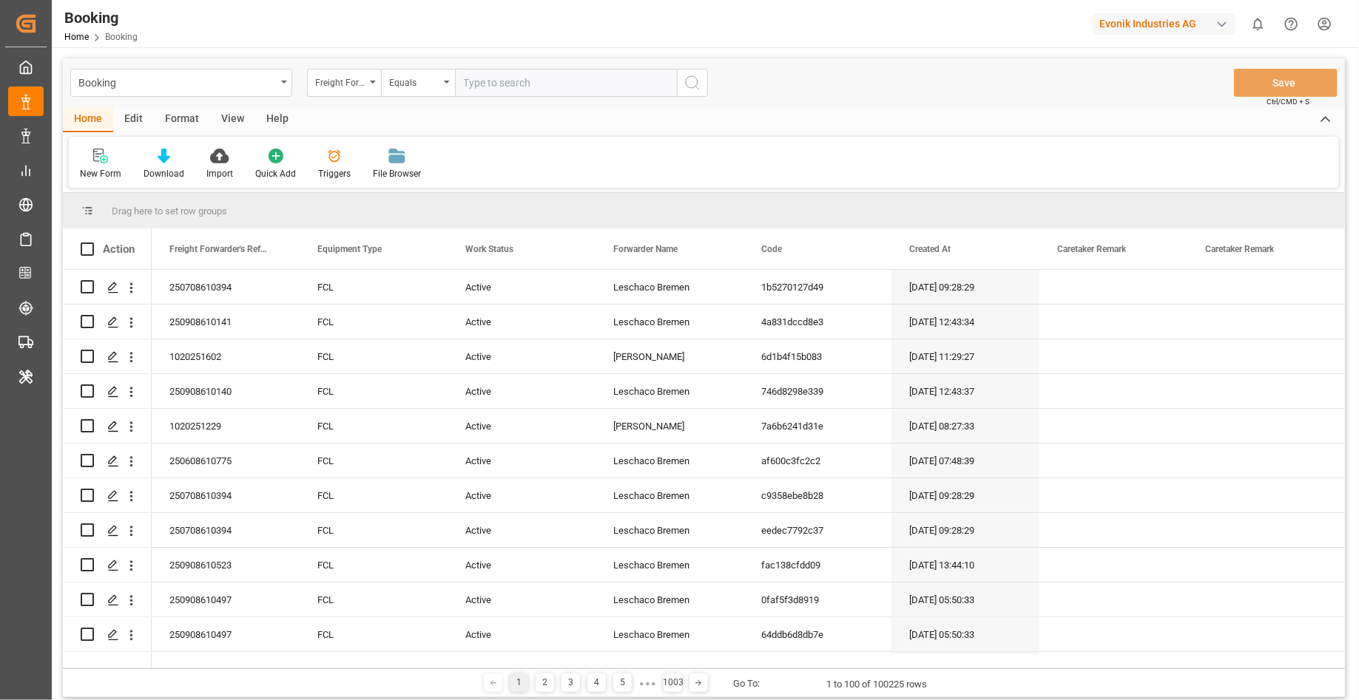
click at [188, 114] on div "Format" at bounding box center [182, 119] width 56 height 25
click at [111, 171] on div "Filter Rows" at bounding box center [102, 173] width 44 height 13
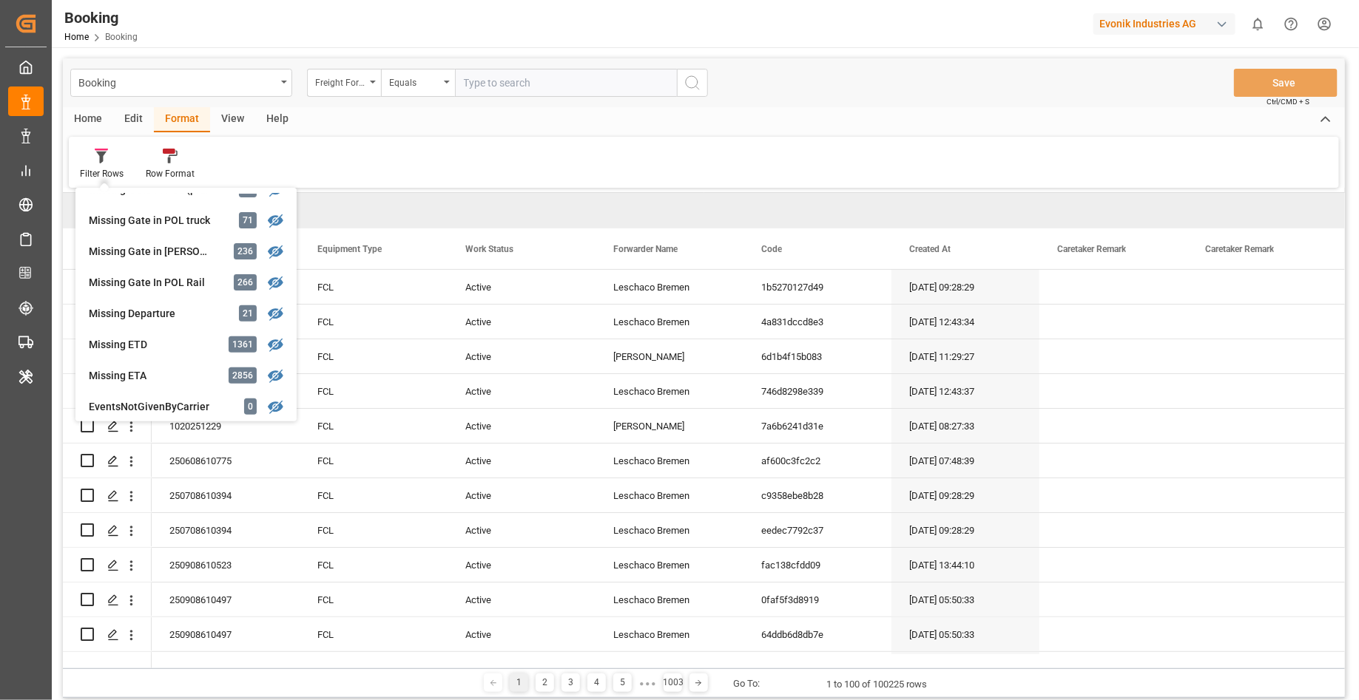
scroll to position [241, 0]
click at [503, 181] on div "Filter Rows GHM Tracking 2878 [PERSON_NAME] 0 Evonik3rdParty 0 Business Line to…" at bounding box center [704, 162] width 1270 height 51
